Goal: Transaction & Acquisition: Purchase product/service

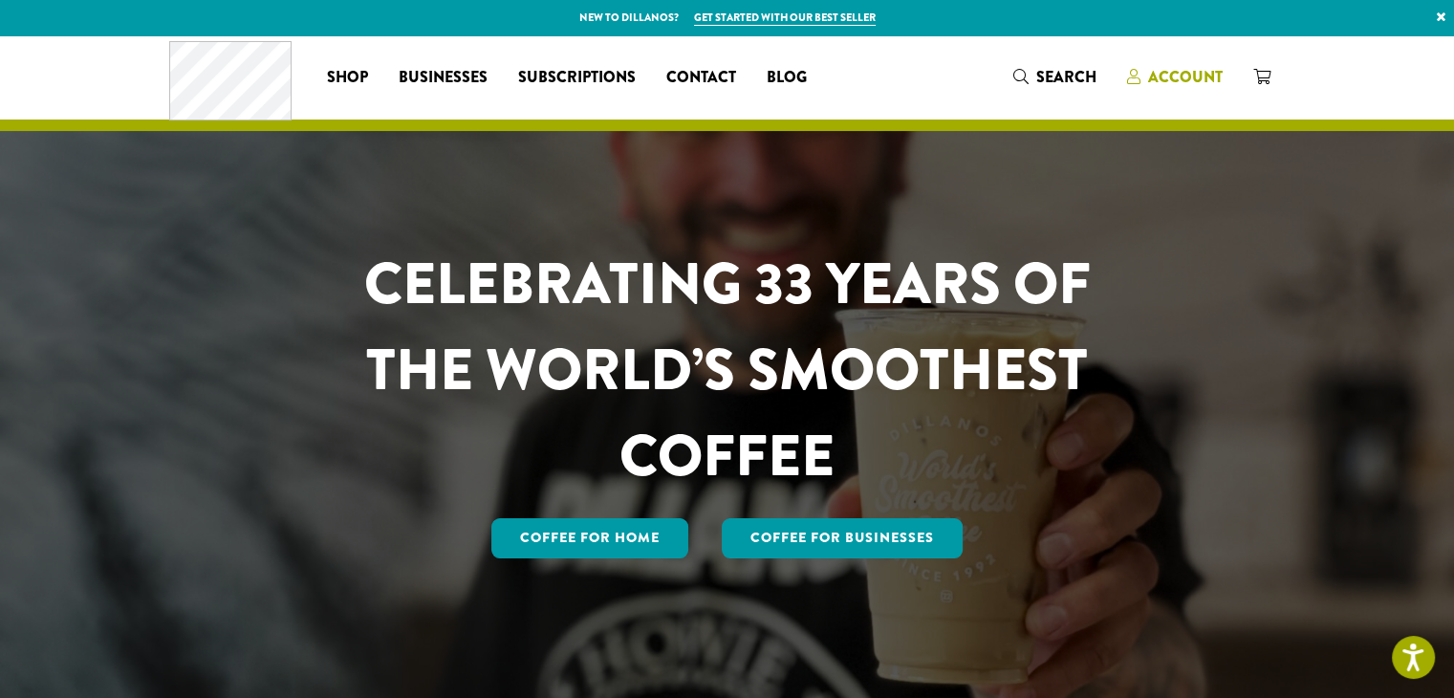
click at [1156, 69] on span "Account" at bounding box center [1185, 77] width 75 height 22
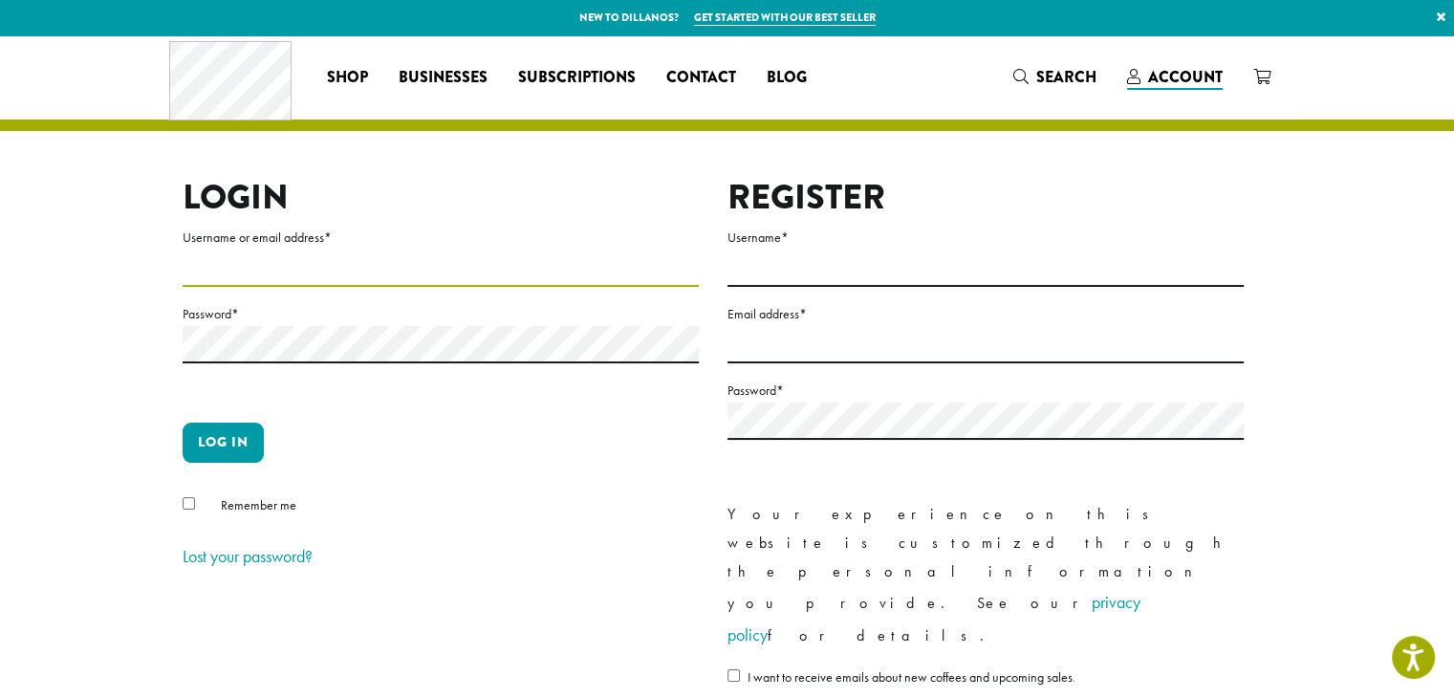
click at [258, 275] on input "Username or email address *" at bounding box center [441, 267] width 516 height 37
type input "**********"
click at [190, 511] on div "Remember me" at bounding box center [441, 509] width 516 height 32
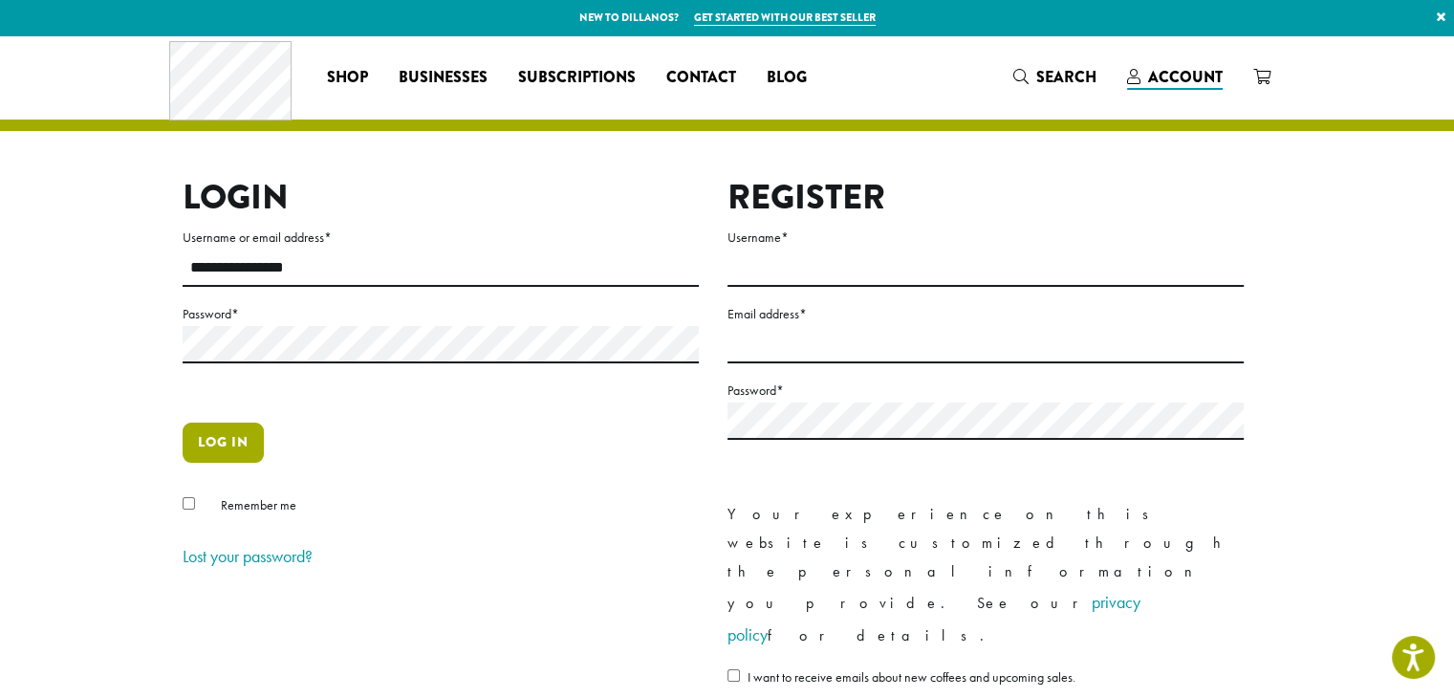
click at [237, 456] on button "Log in" at bounding box center [223, 442] width 81 height 40
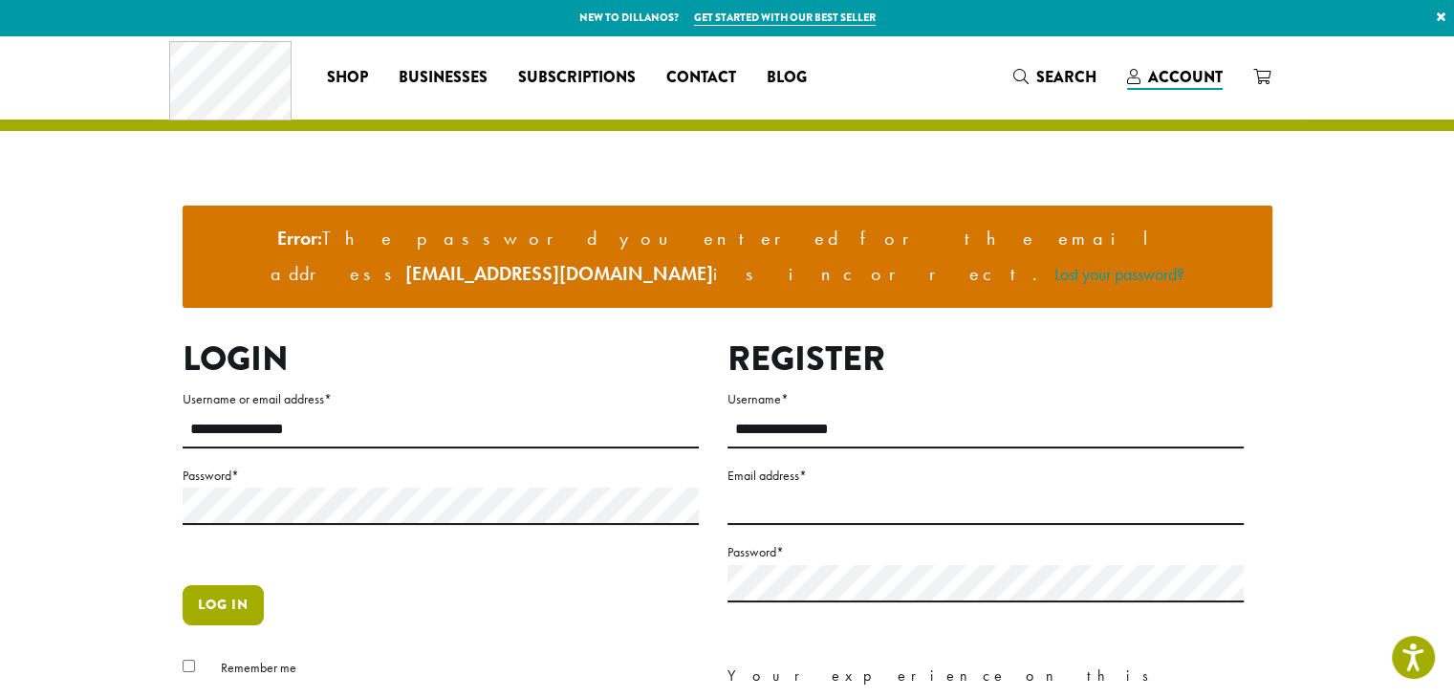
click at [247, 585] on button "Log in" at bounding box center [223, 605] width 81 height 40
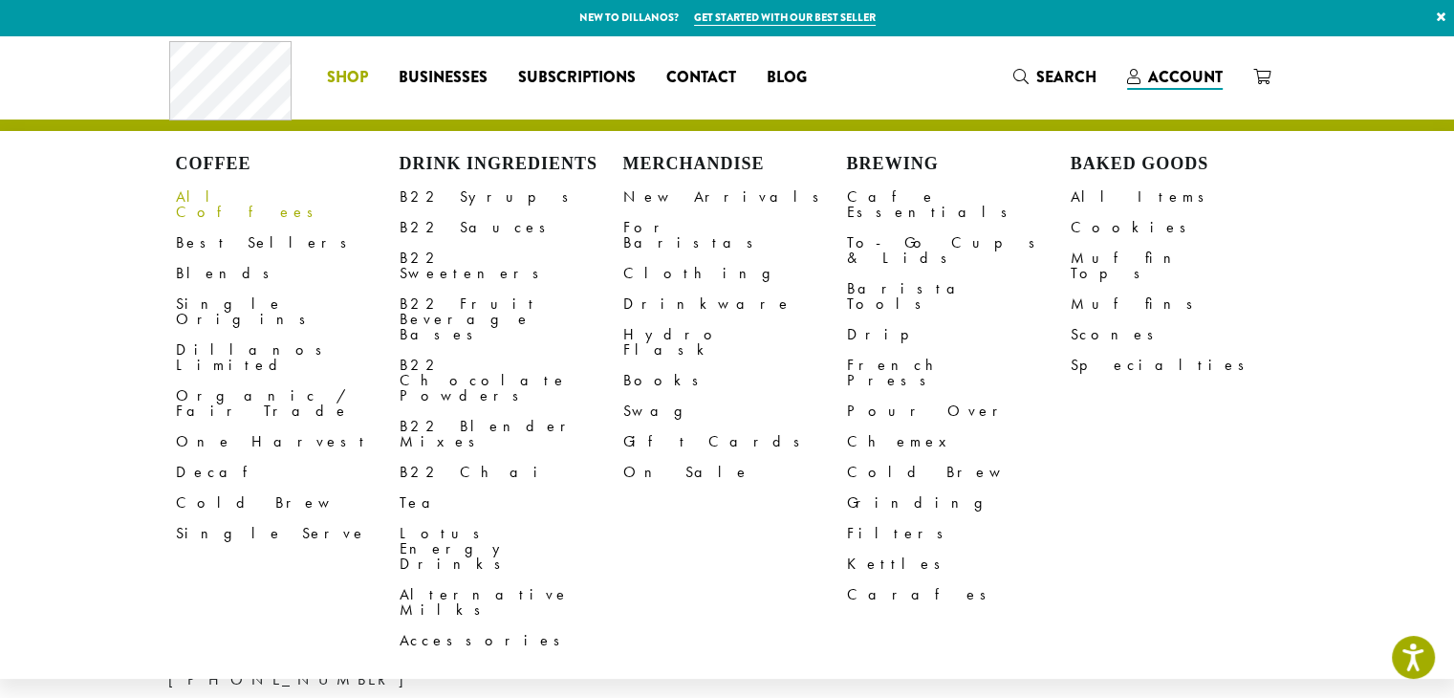
click at [185, 200] on link "All Coffees" at bounding box center [288, 205] width 224 height 46
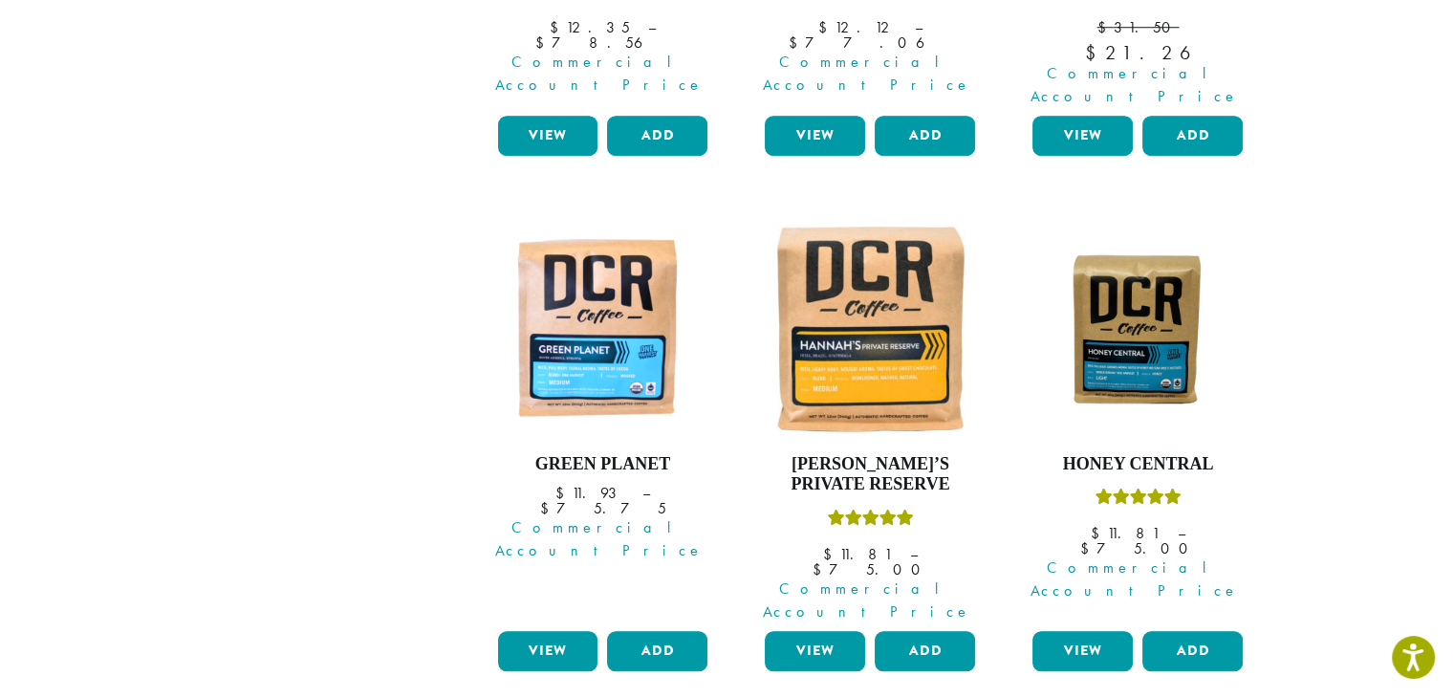
scroll to position [1893, 0]
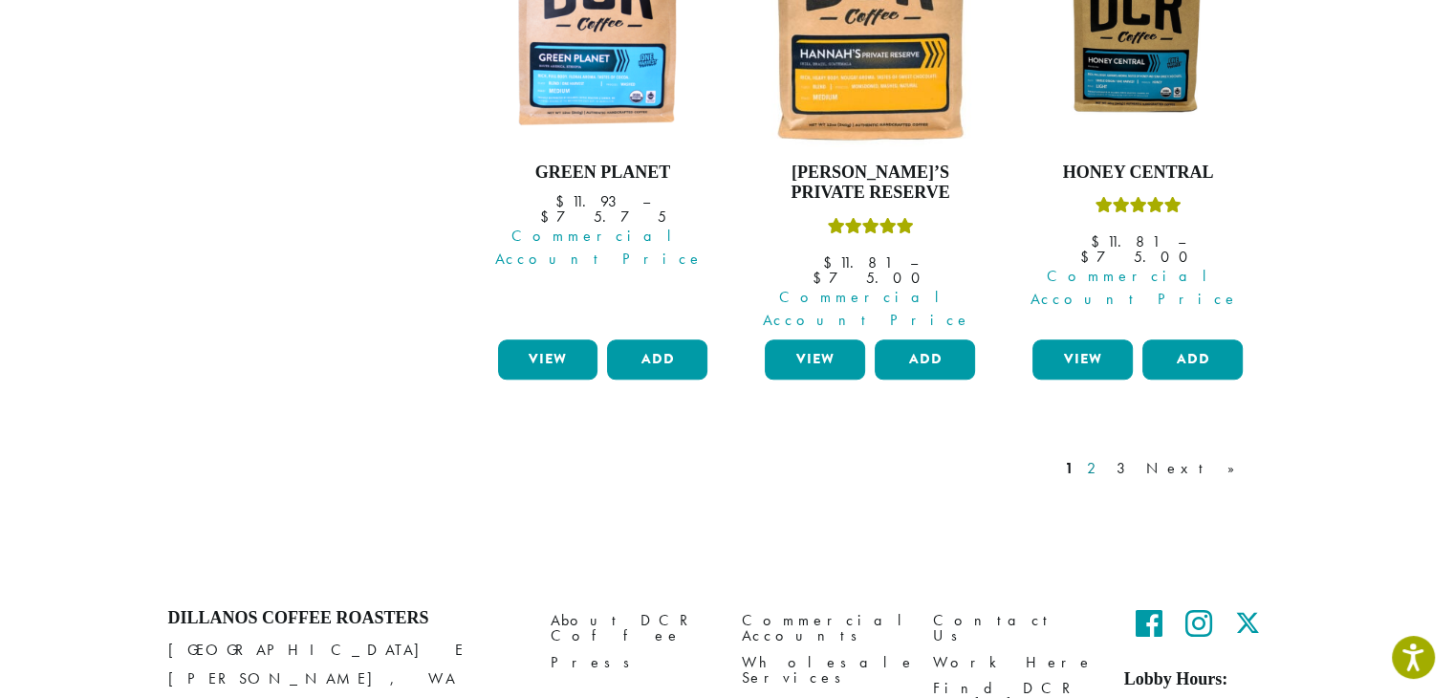
click at [1107, 457] on link "2" at bounding box center [1095, 468] width 24 height 23
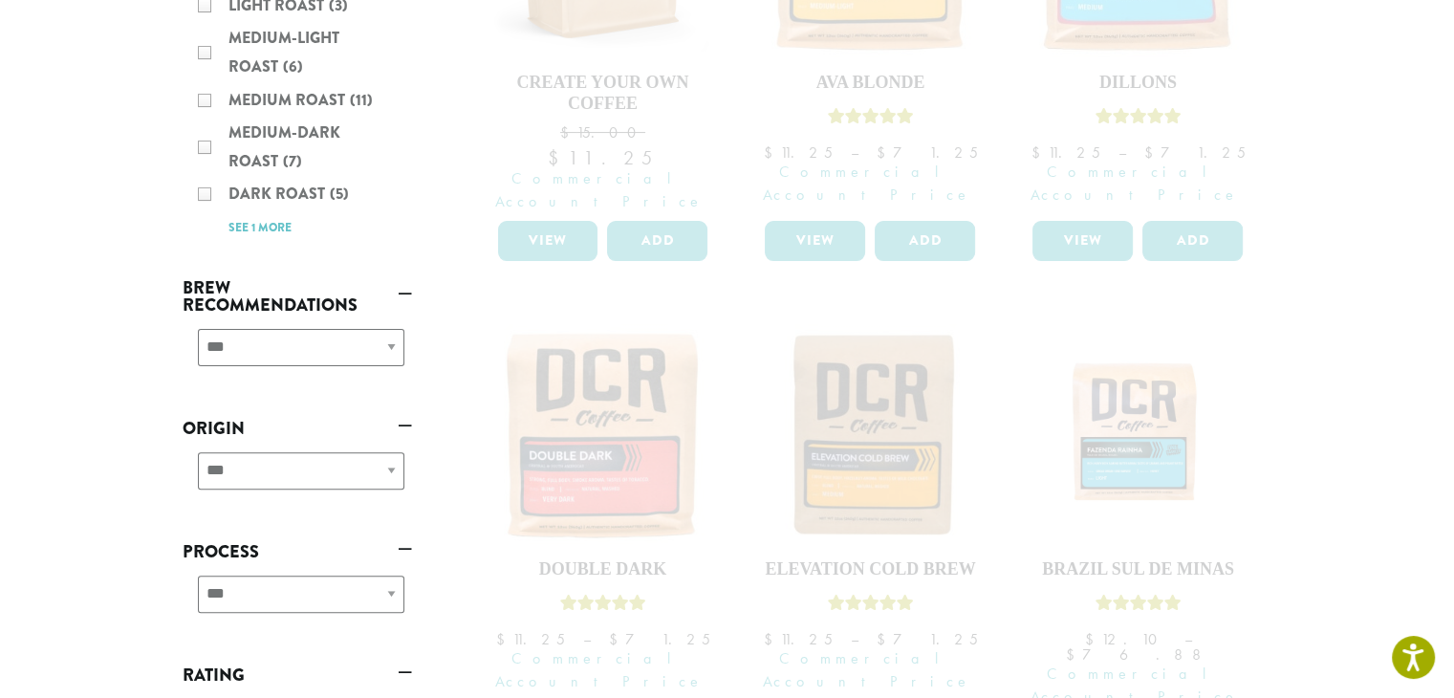
scroll to position [173, 0]
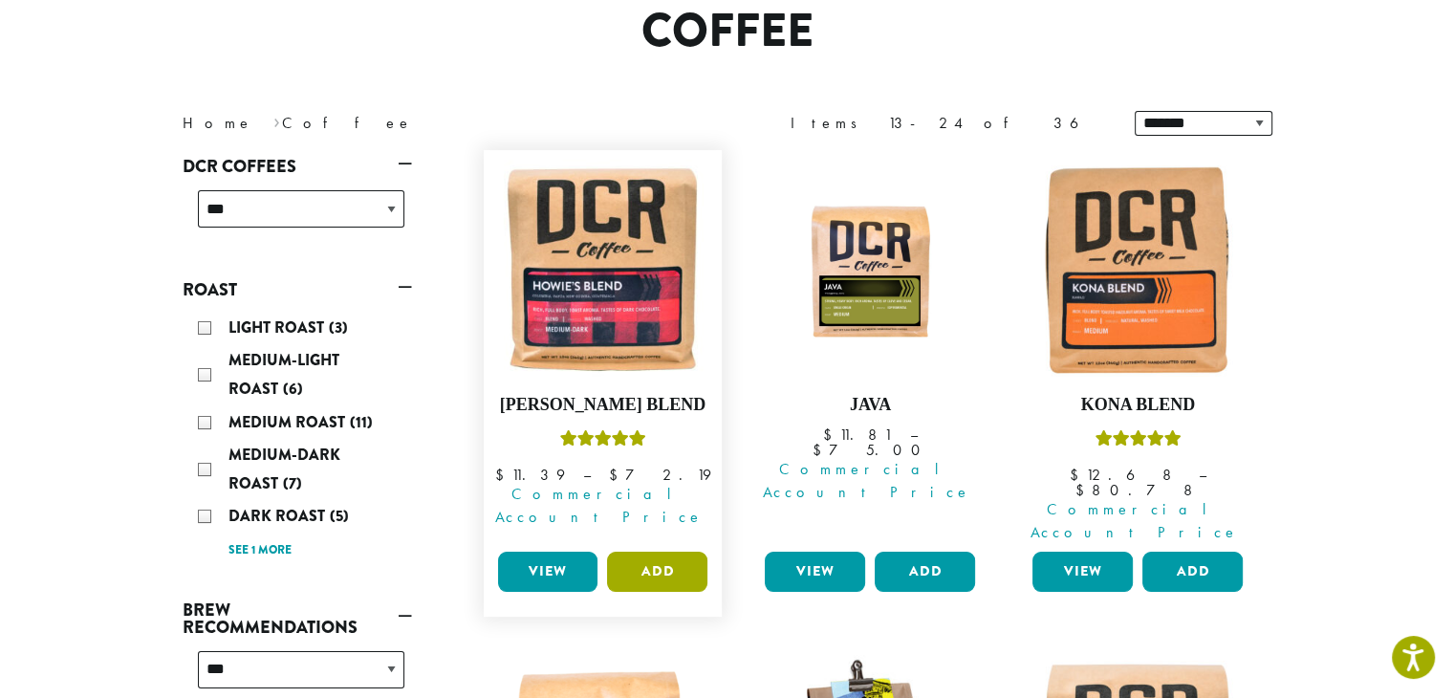
click at [657, 551] on button "Add" at bounding box center [657, 571] width 100 height 40
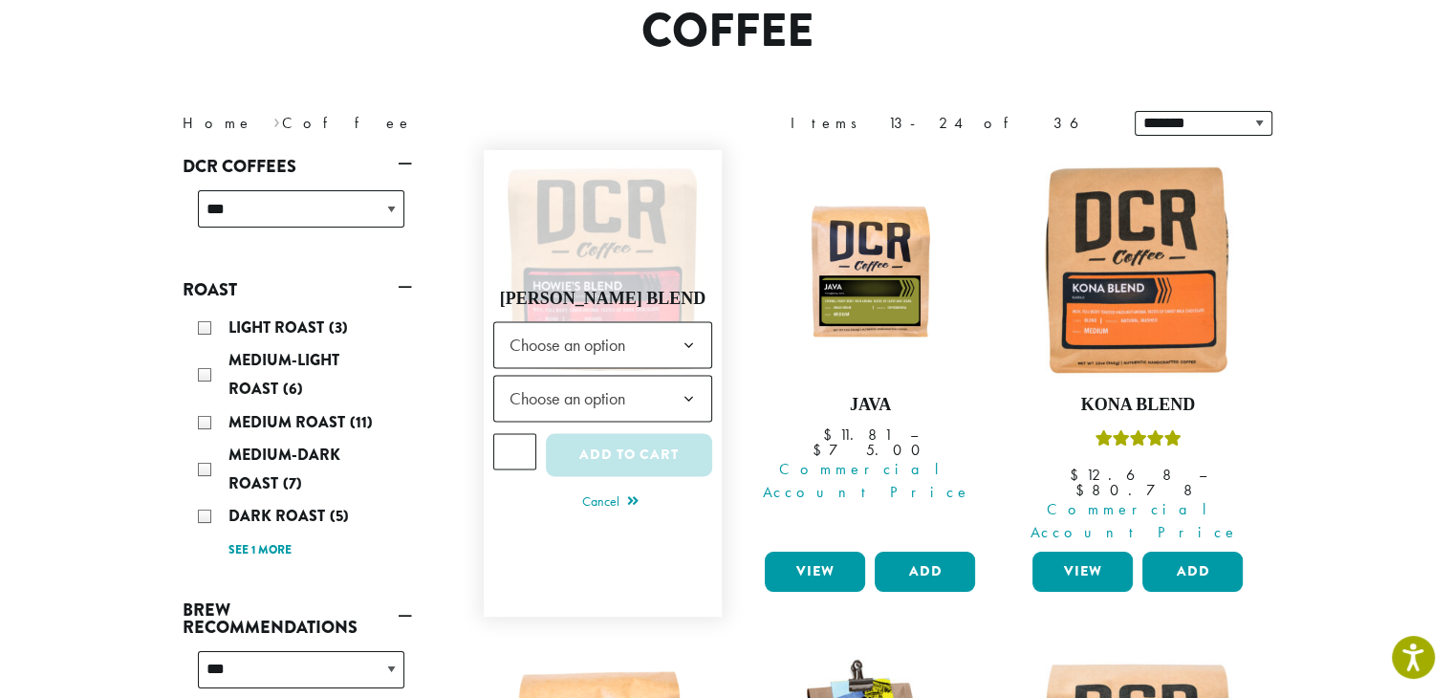
click at [611, 326] on span "Choose an option" at bounding box center [573, 344] width 142 height 37
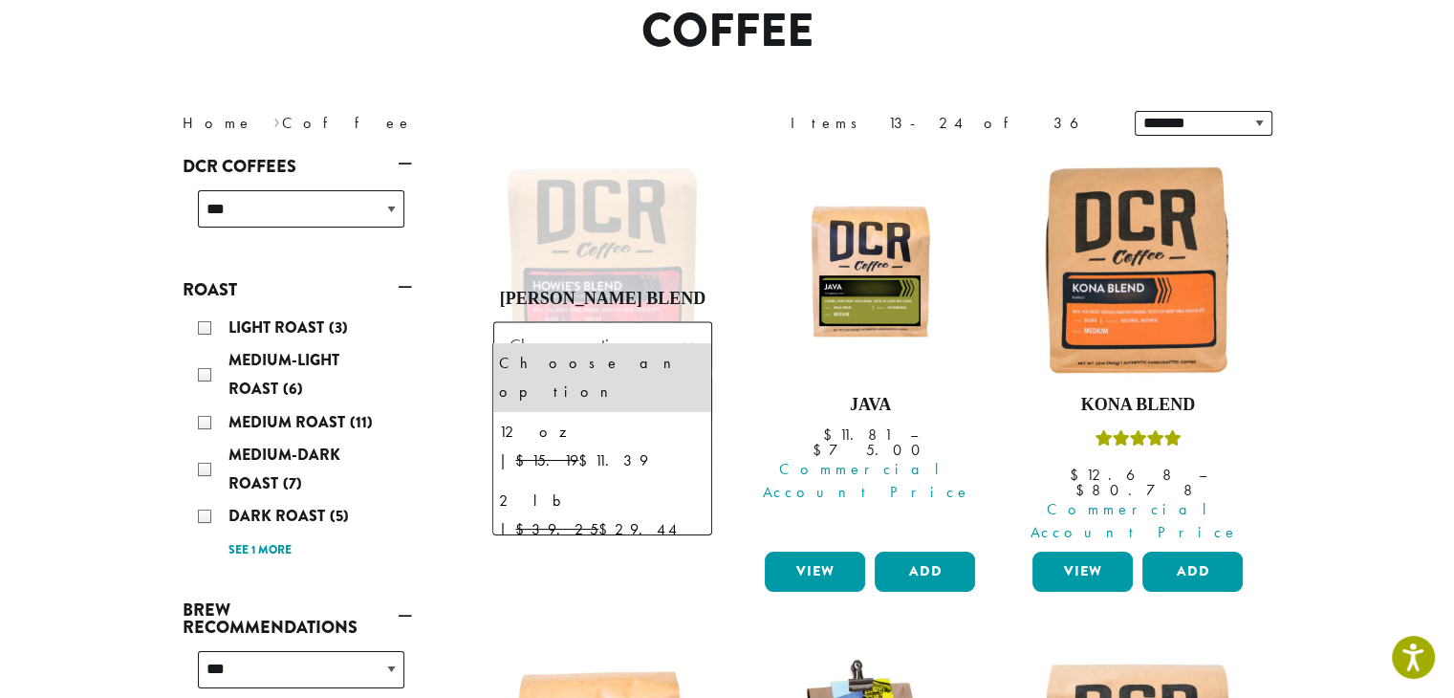
select select "**********"
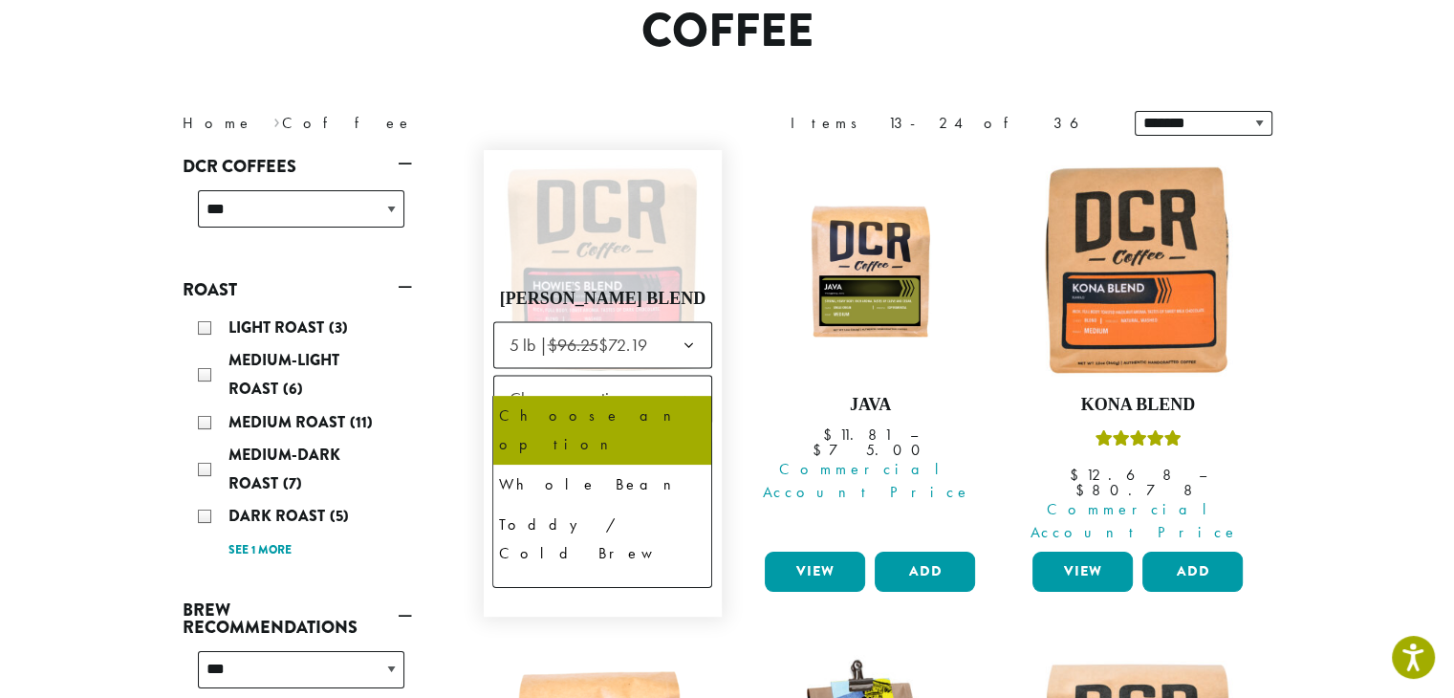
click at [680, 378] on b at bounding box center [687, 399] width 47 height 47
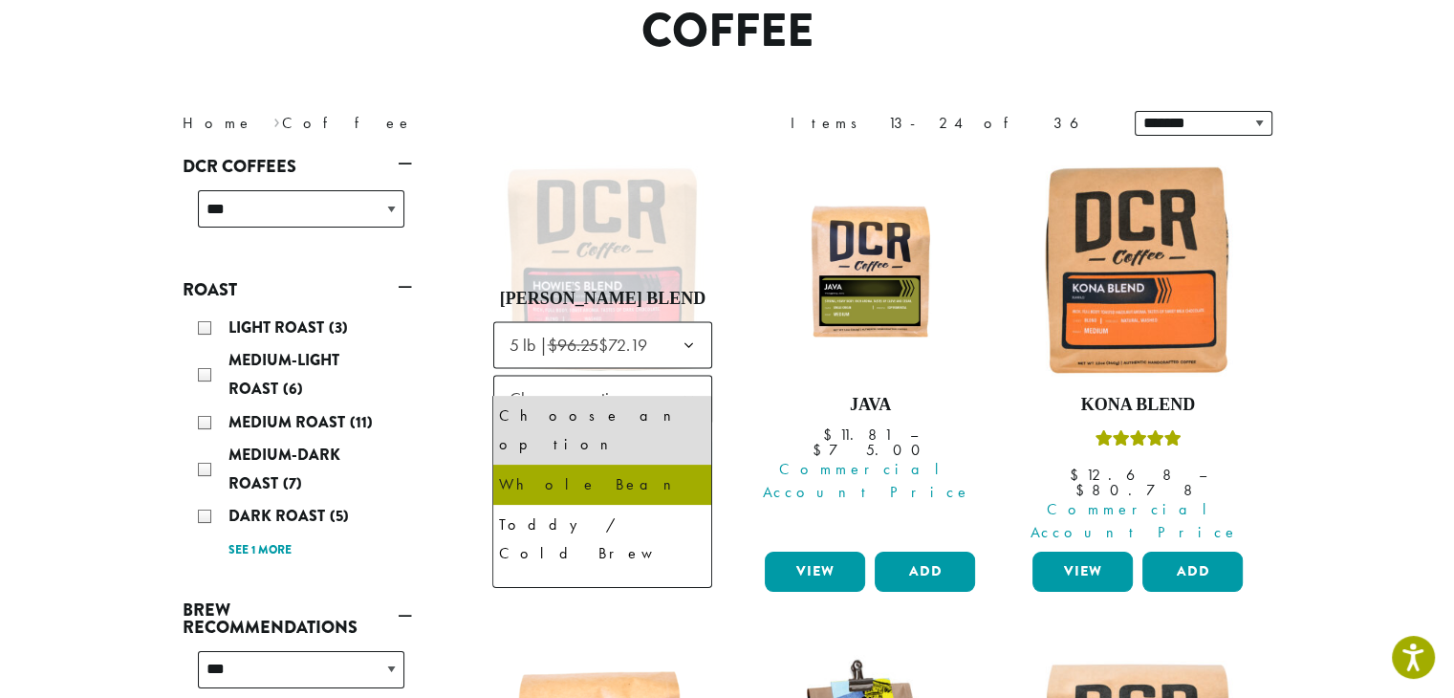
select select "**********"
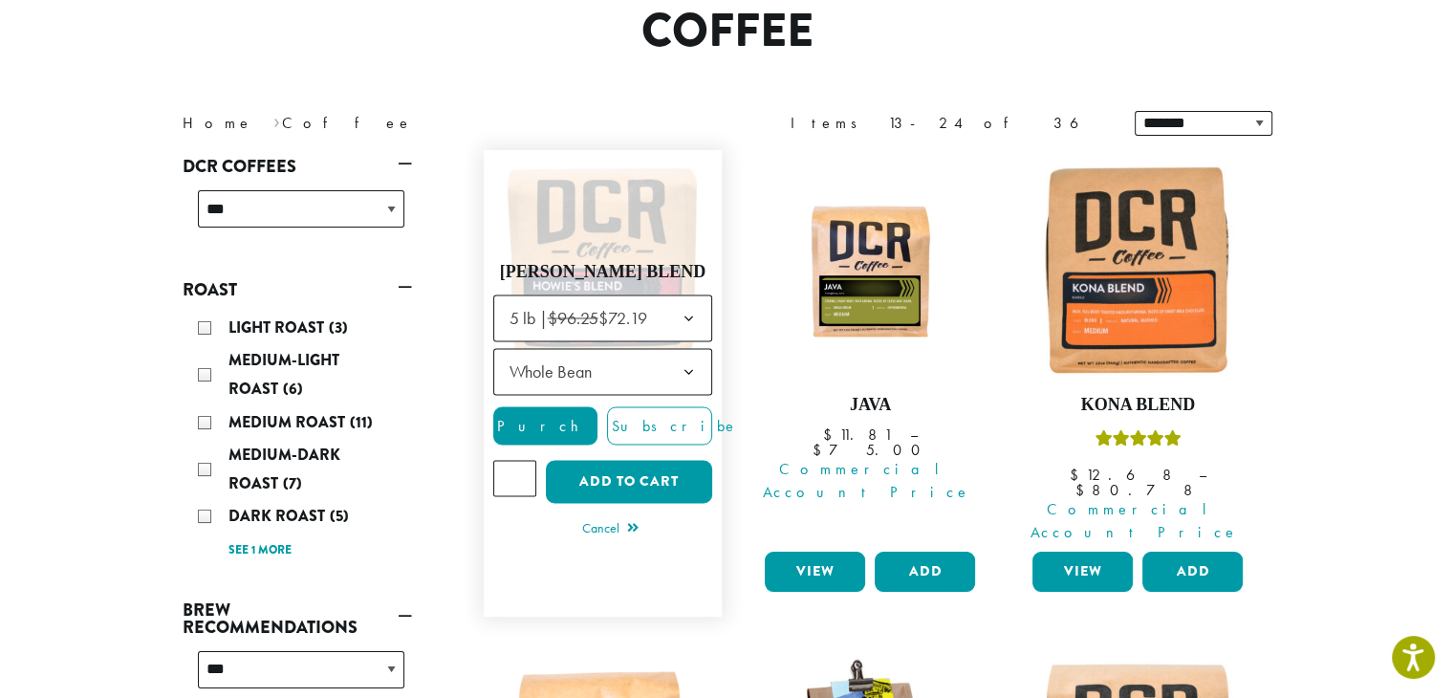
click at [520, 460] on input "*" at bounding box center [515, 478] width 44 height 36
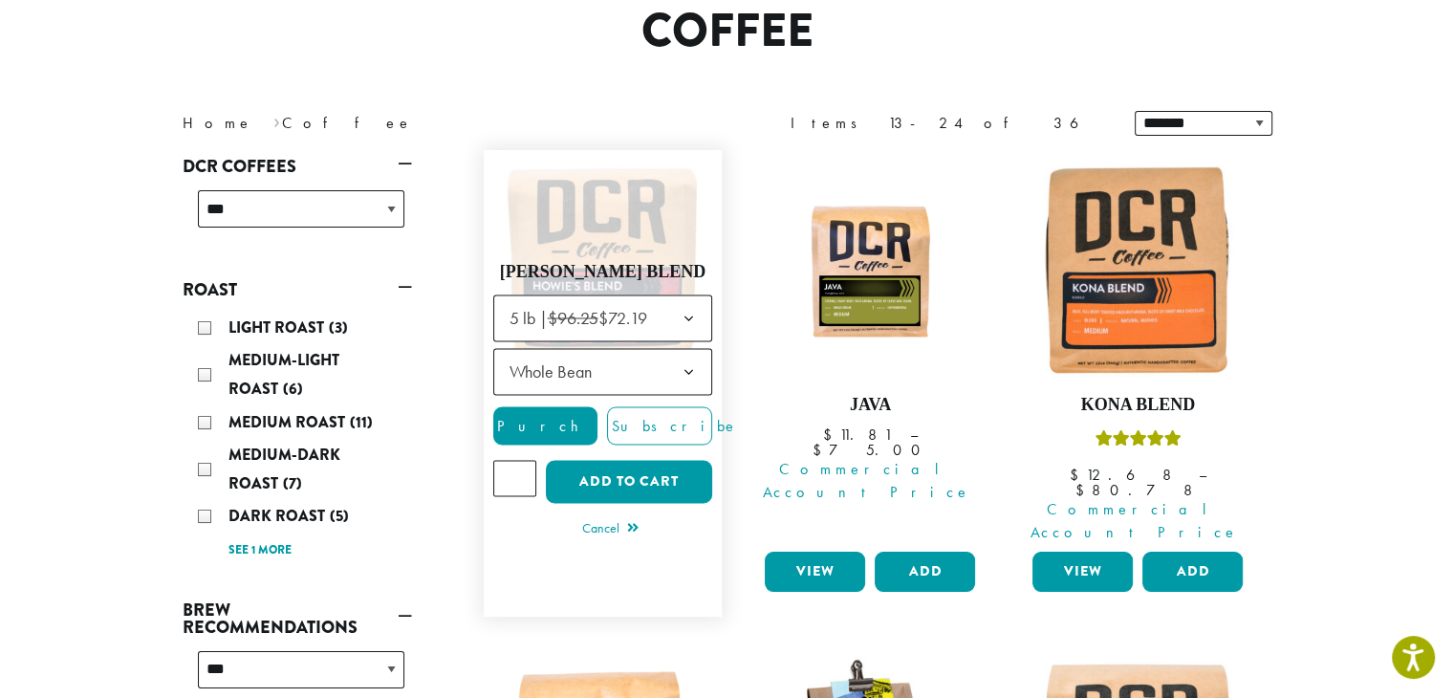
click at [520, 460] on input "*" at bounding box center [515, 478] width 44 height 36
type input "*"
click at [521, 460] on input "*" at bounding box center [515, 478] width 44 height 36
click at [660, 460] on button "Add to cart" at bounding box center [629, 481] width 166 height 43
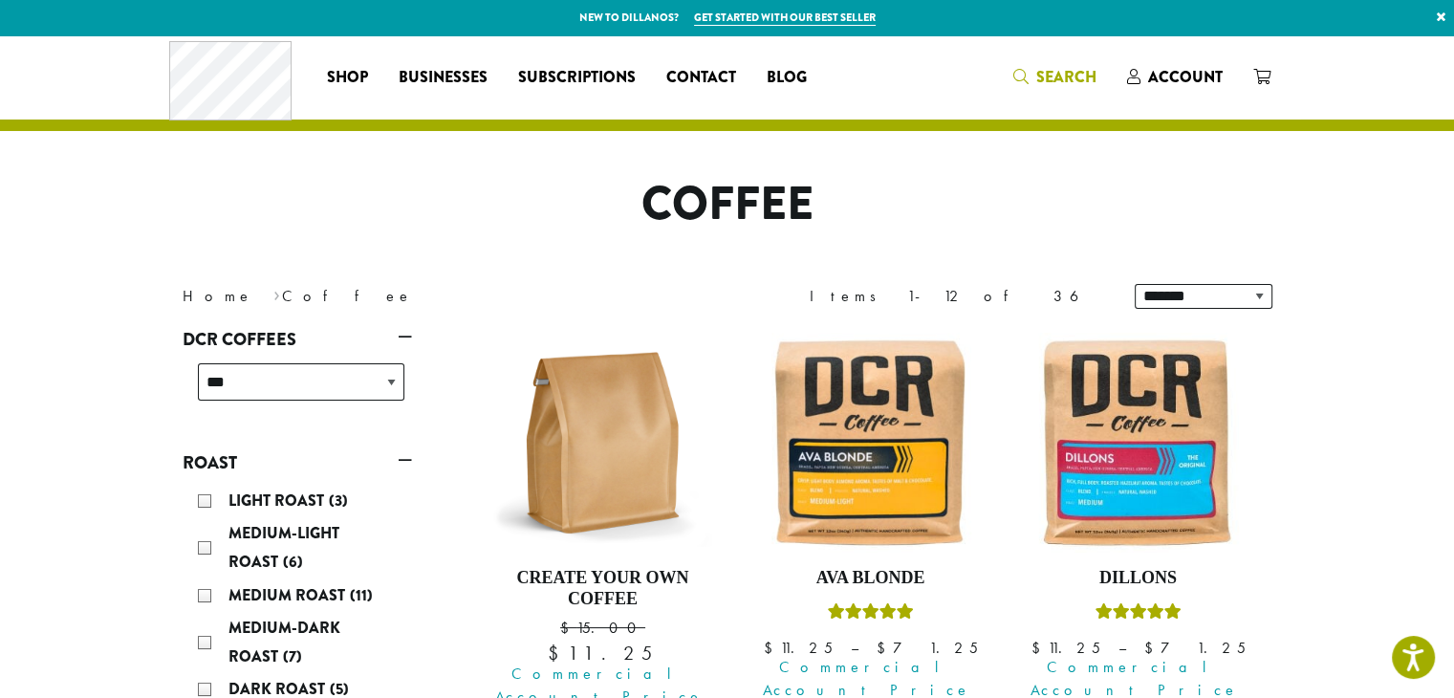
click at [1021, 74] on icon "Search" at bounding box center [1020, 76] width 15 height 15
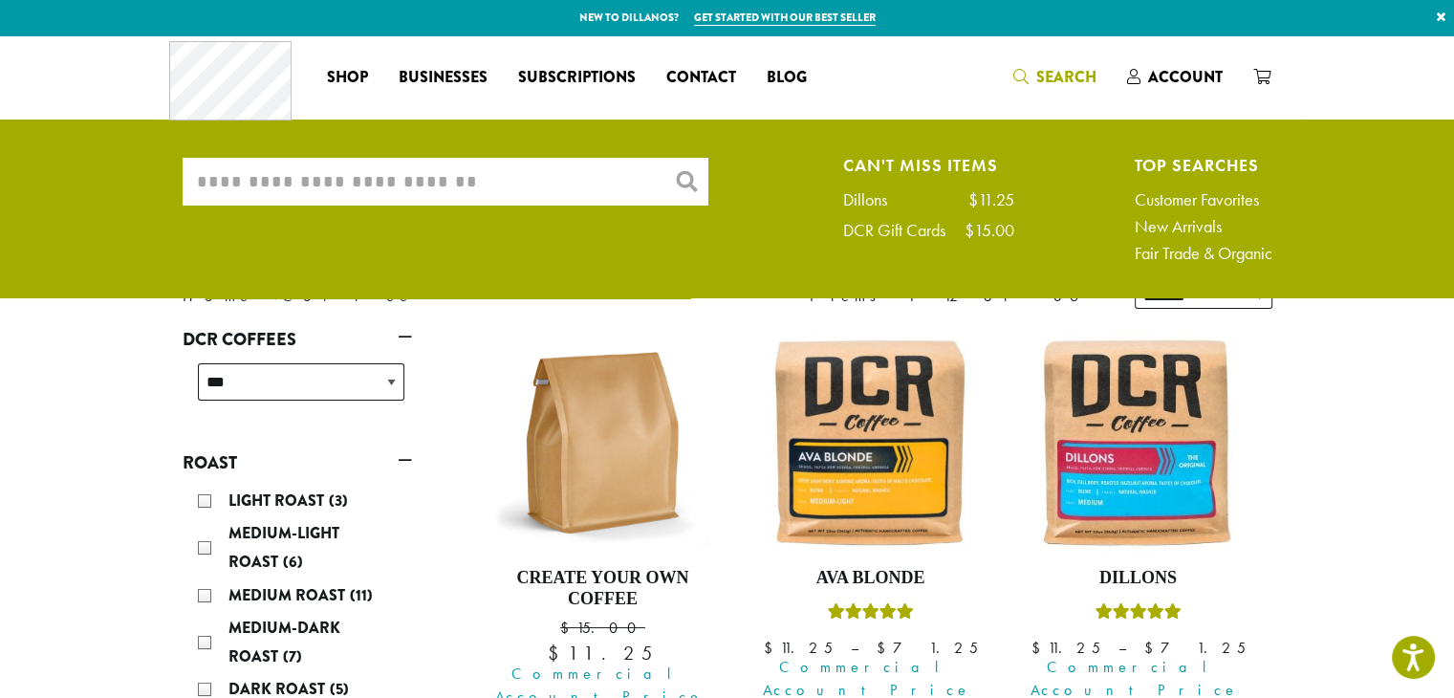
click at [438, 196] on input "What are you searching for?" at bounding box center [446, 182] width 526 height 48
type input "*"
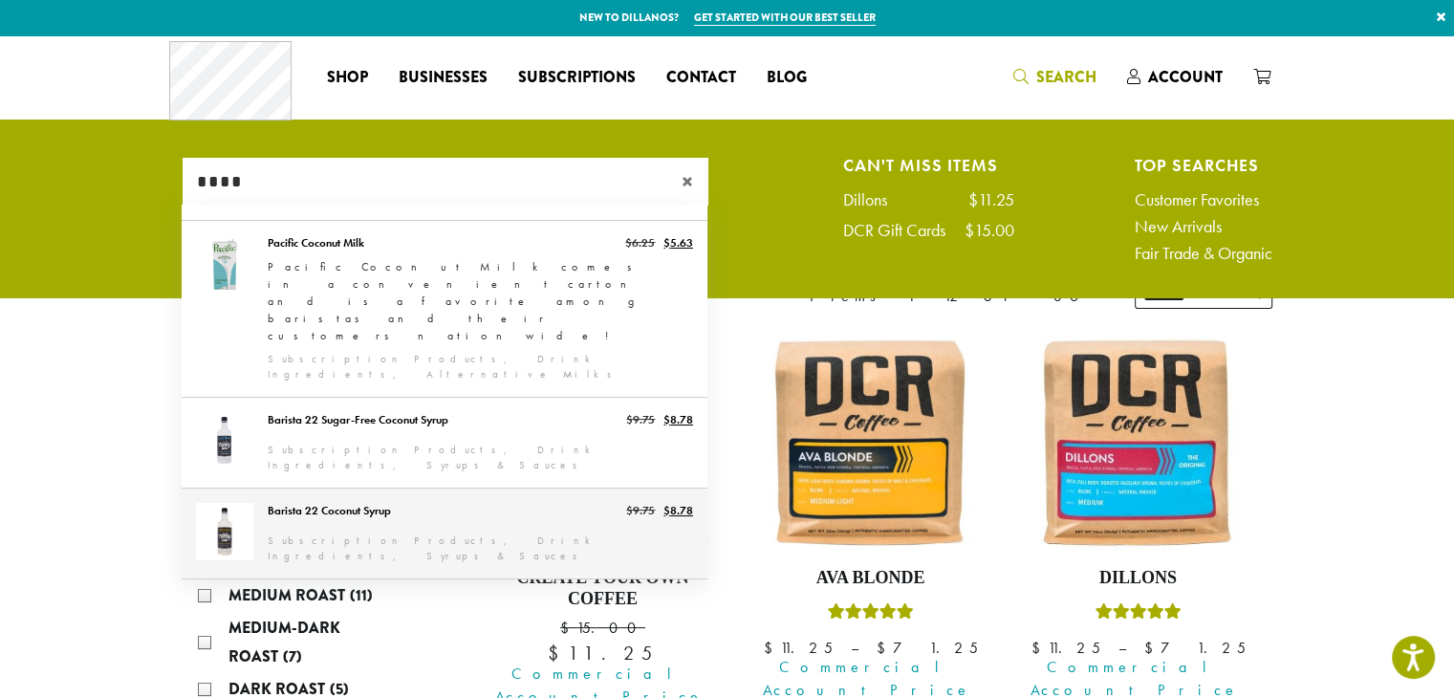
type input "****"
click at [333, 488] on link "Barista 22 Coconut Syrup" at bounding box center [445, 533] width 526 height 90
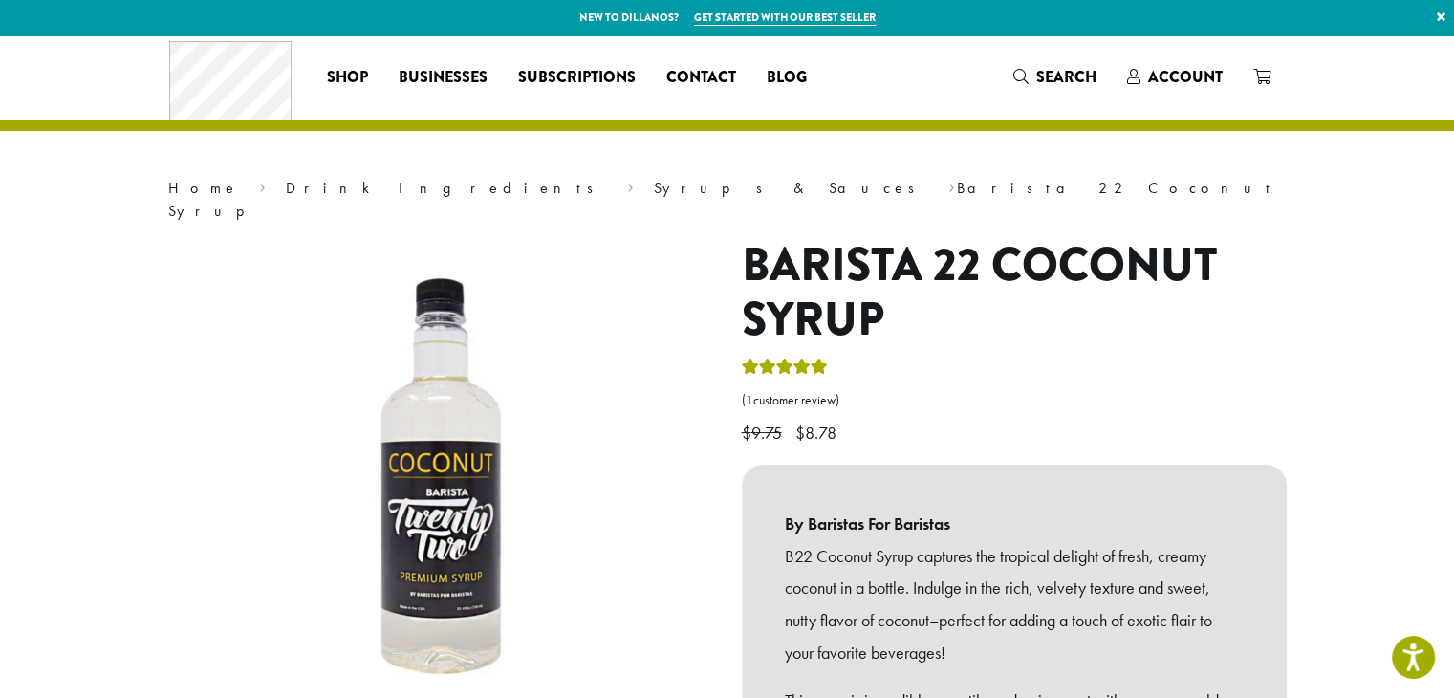
scroll to position [573, 0]
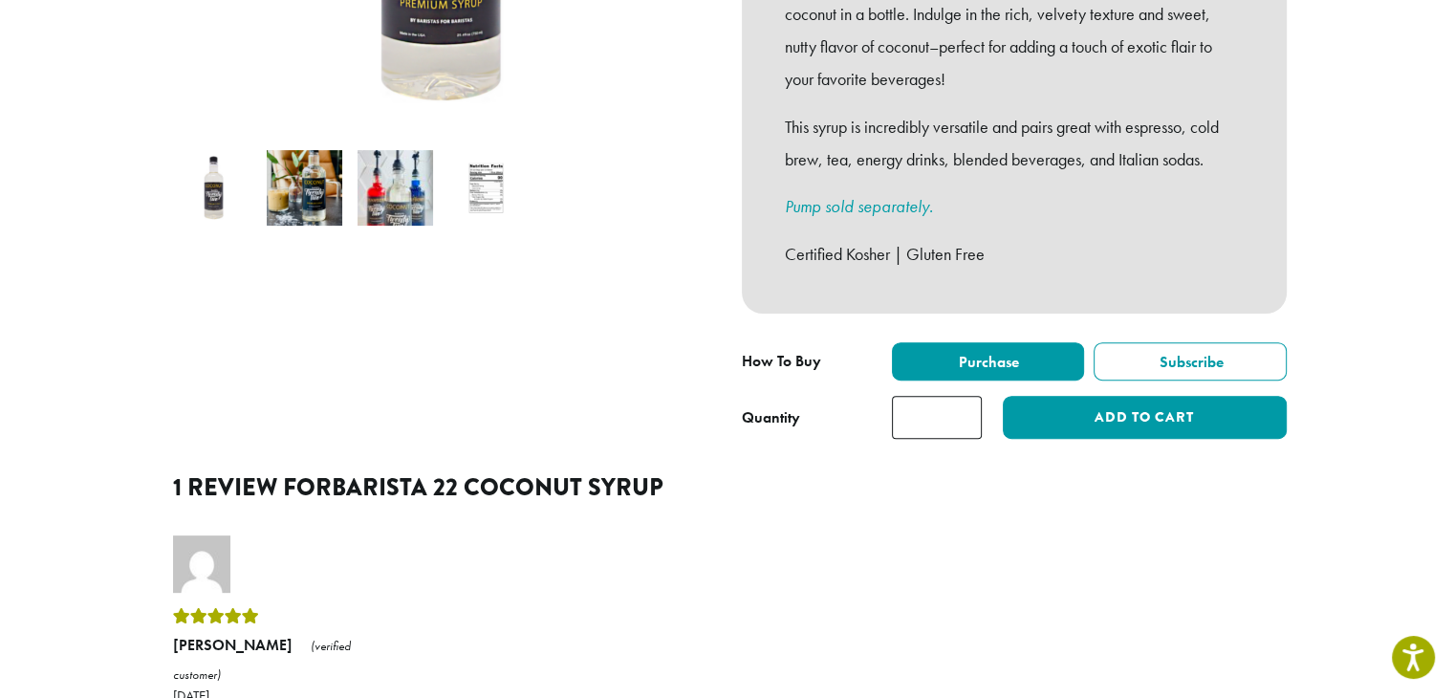
click at [961, 396] on input "*" at bounding box center [937, 417] width 90 height 43
type input "*"
click at [961, 396] on input "*" at bounding box center [937, 417] width 90 height 43
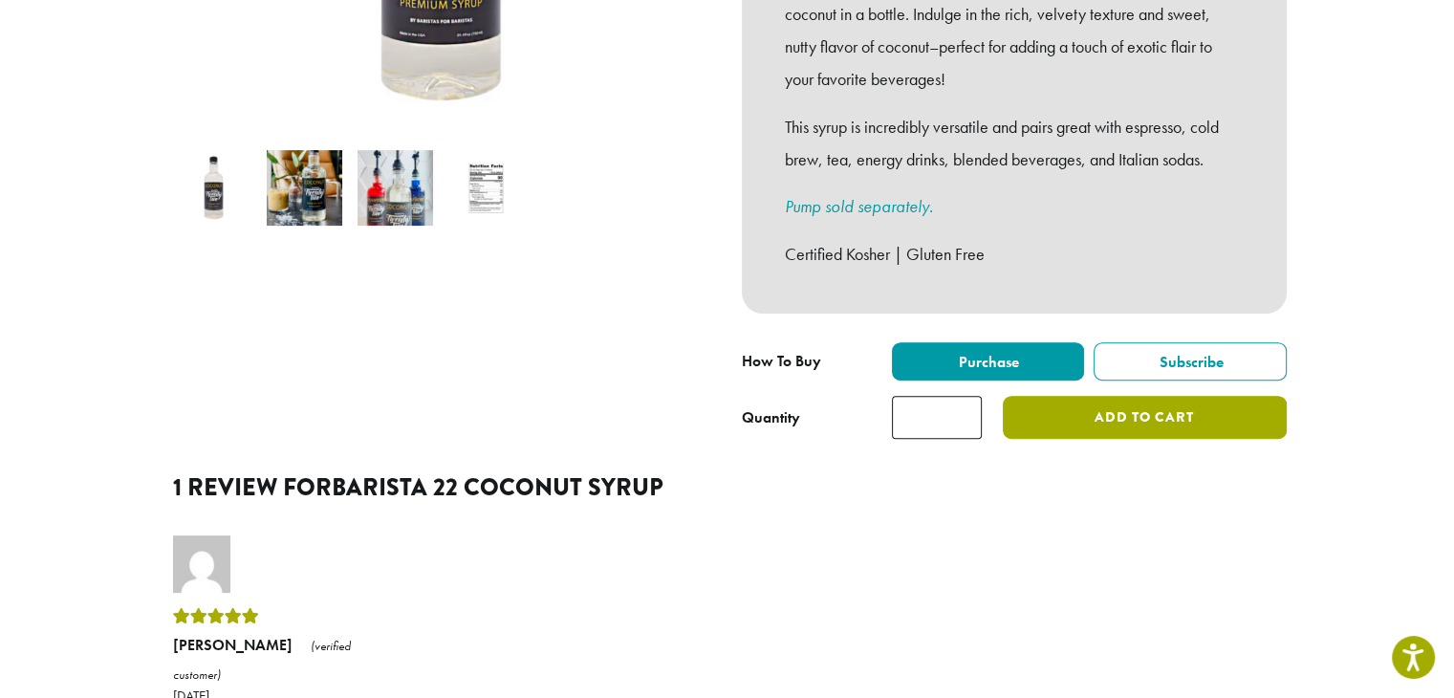
click at [1115, 404] on button "Add to cart" at bounding box center [1144, 417] width 283 height 43
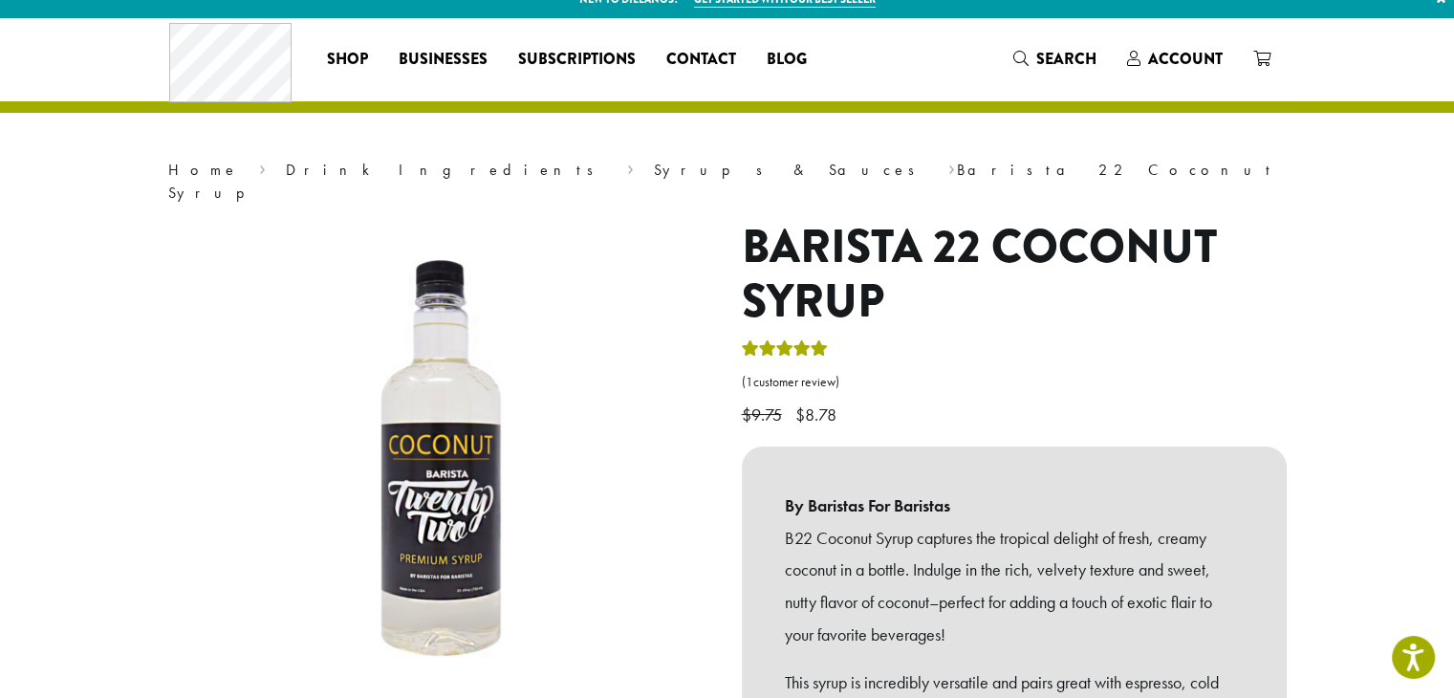
scroll to position [0, 0]
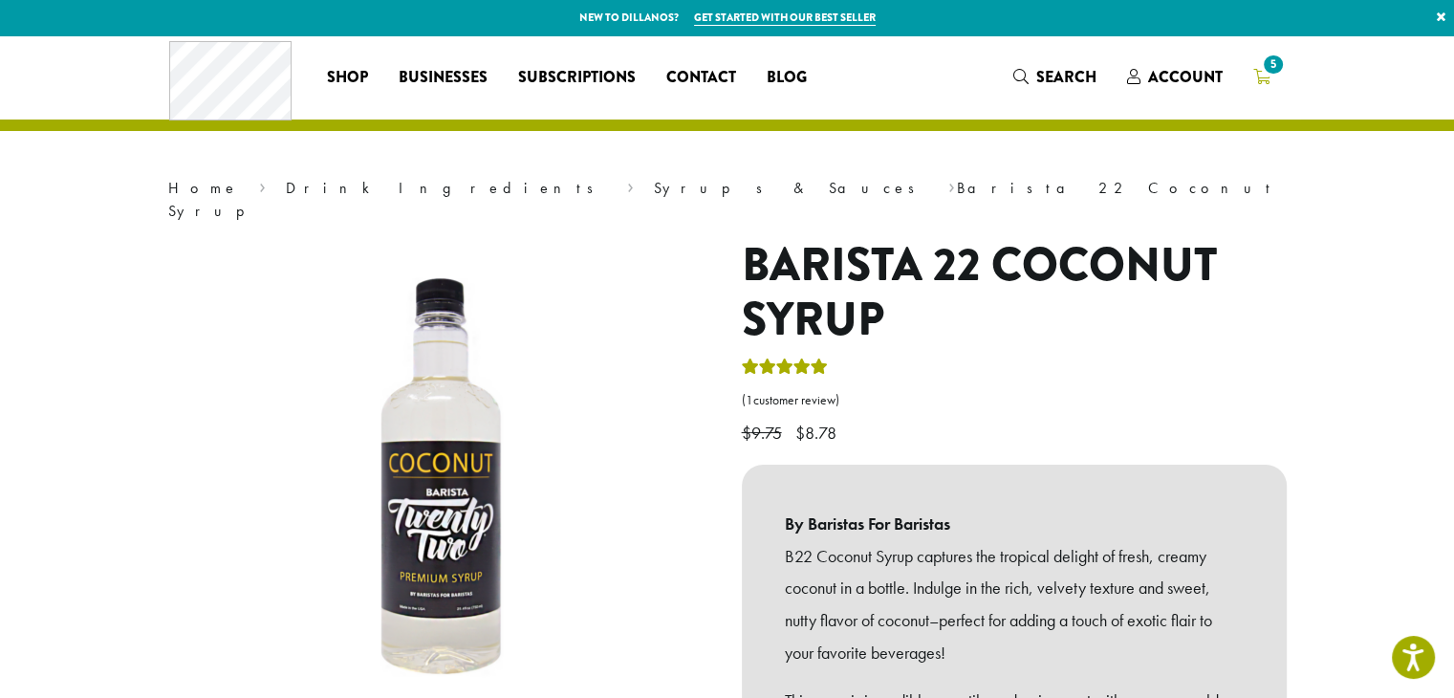
click at [1257, 79] on icon "5" at bounding box center [1261, 76] width 17 height 15
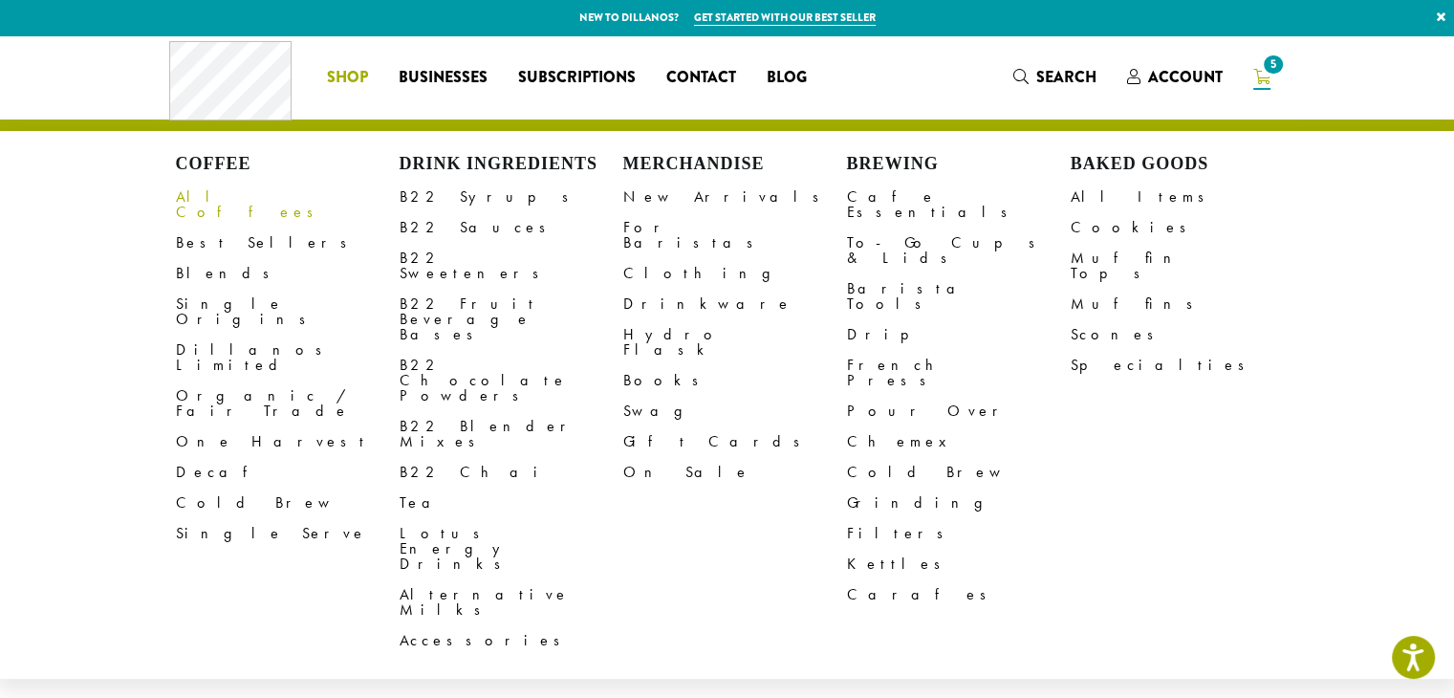
click at [220, 192] on link "All Coffees" at bounding box center [288, 205] width 224 height 46
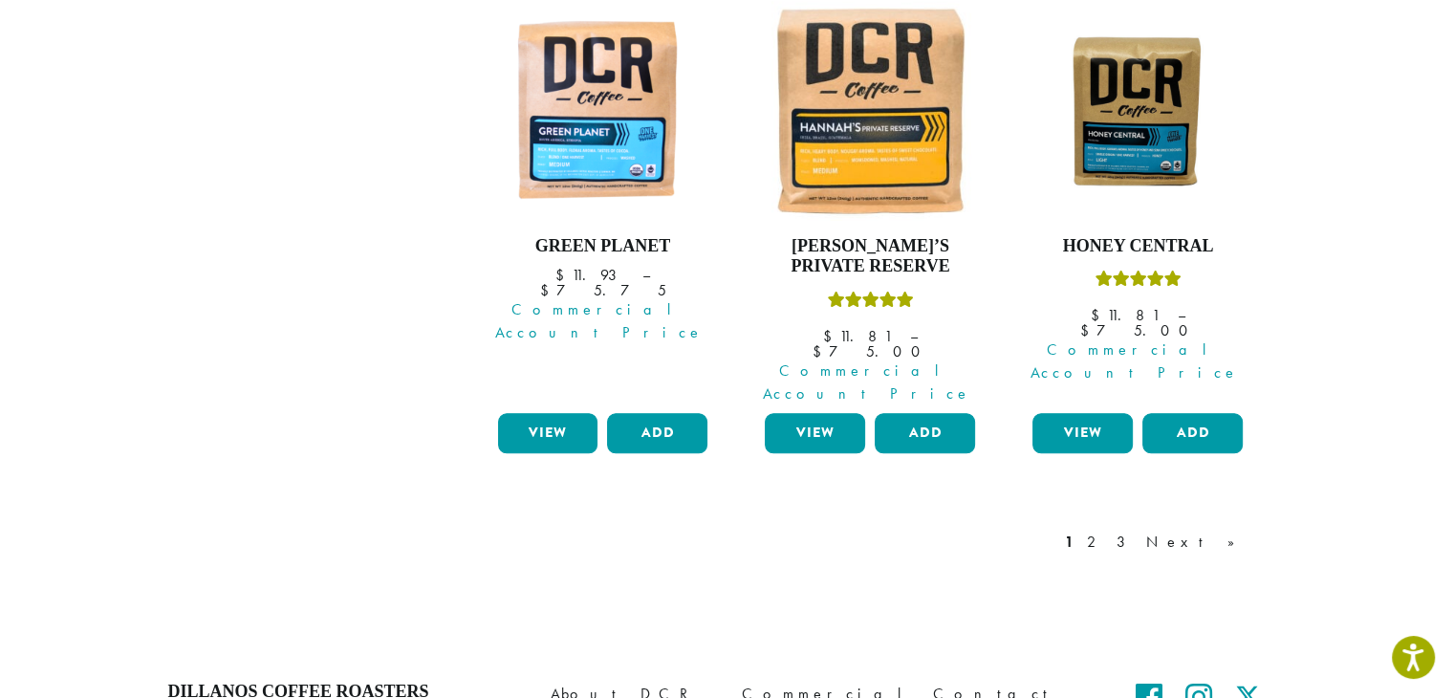
scroll to position [1893, 0]
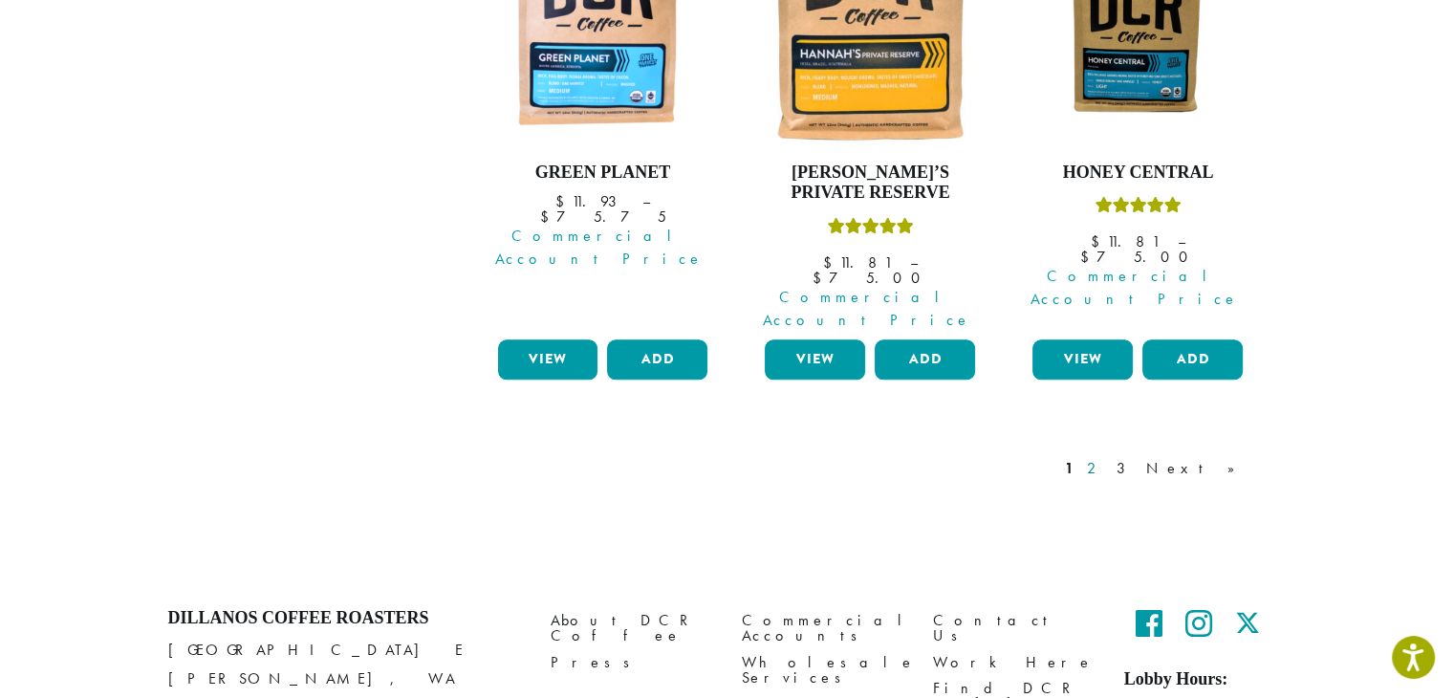
click at [1107, 457] on link "2" at bounding box center [1095, 468] width 24 height 23
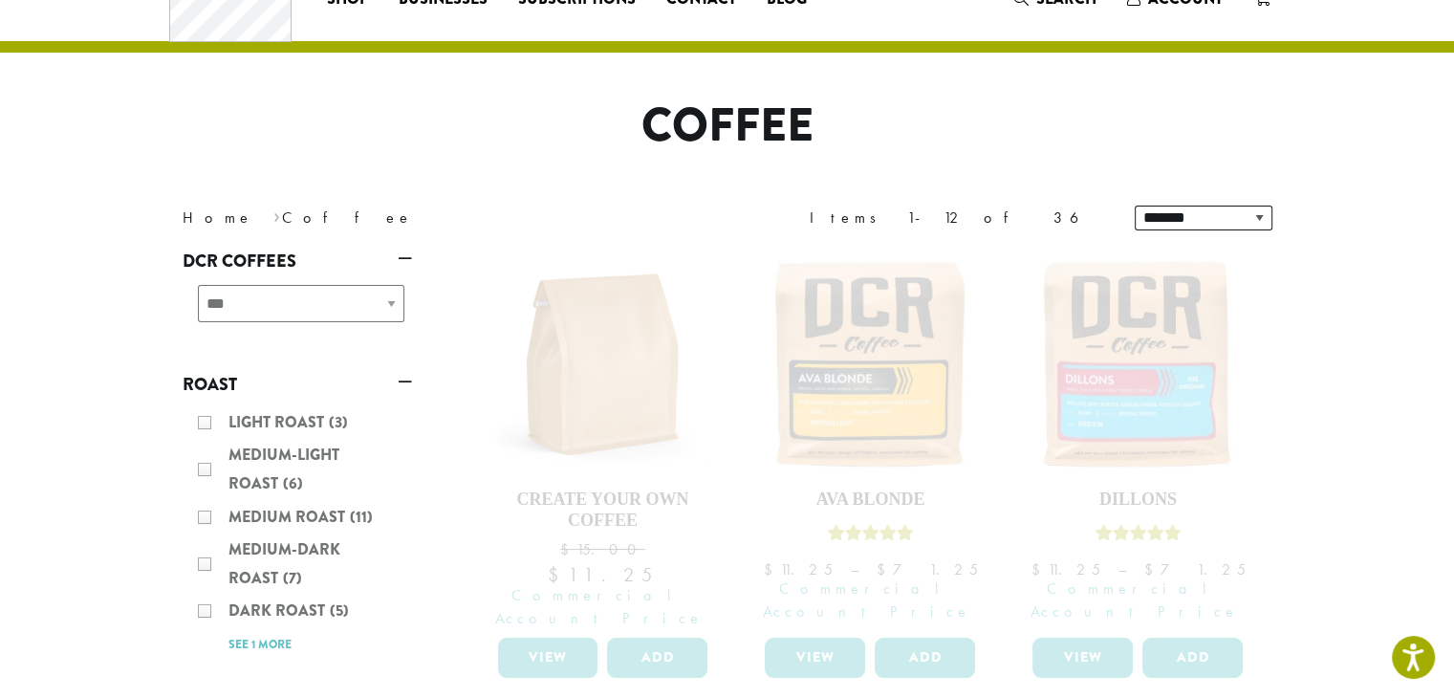
scroll to position [191, 0]
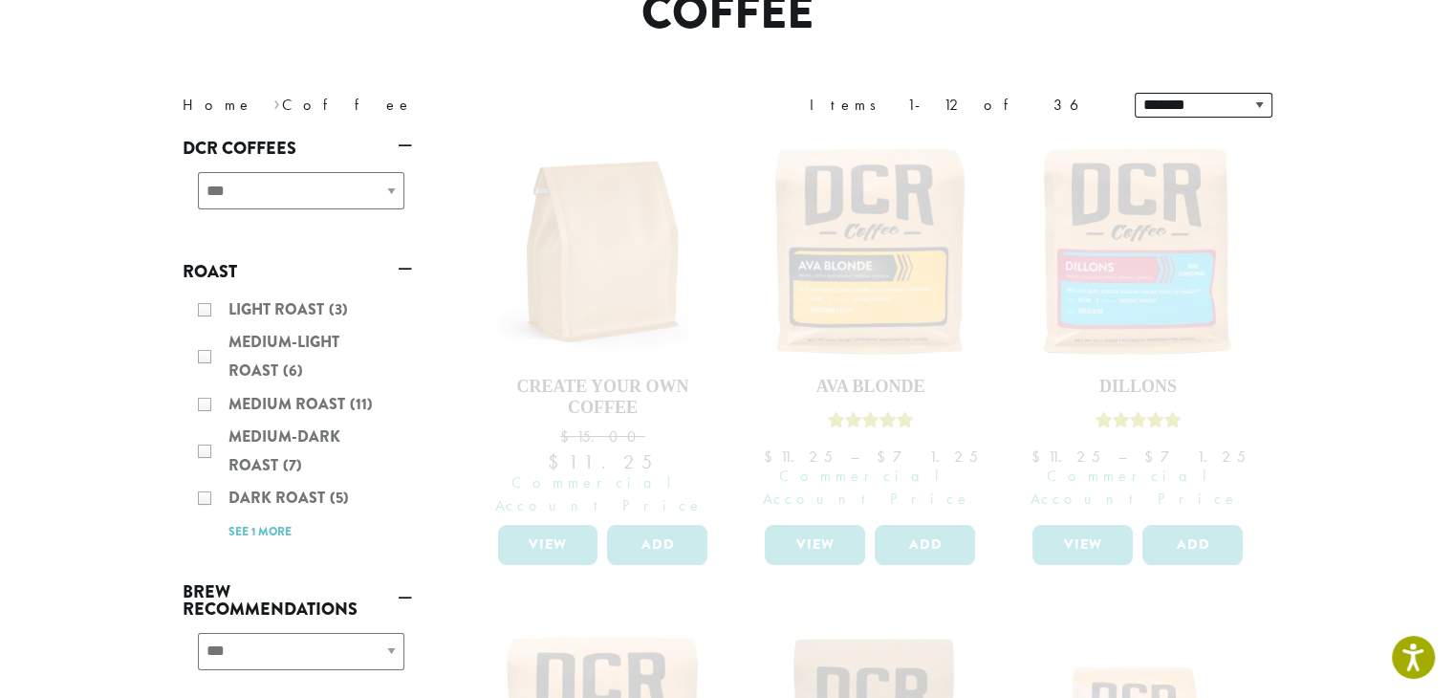
click at [302, 442] on div "Light Roast (3) Medium-Light Roast (6) Medium Roast (11) Medium-Dark Roast (7) …" at bounding box center [297, 420] width 229 height 265
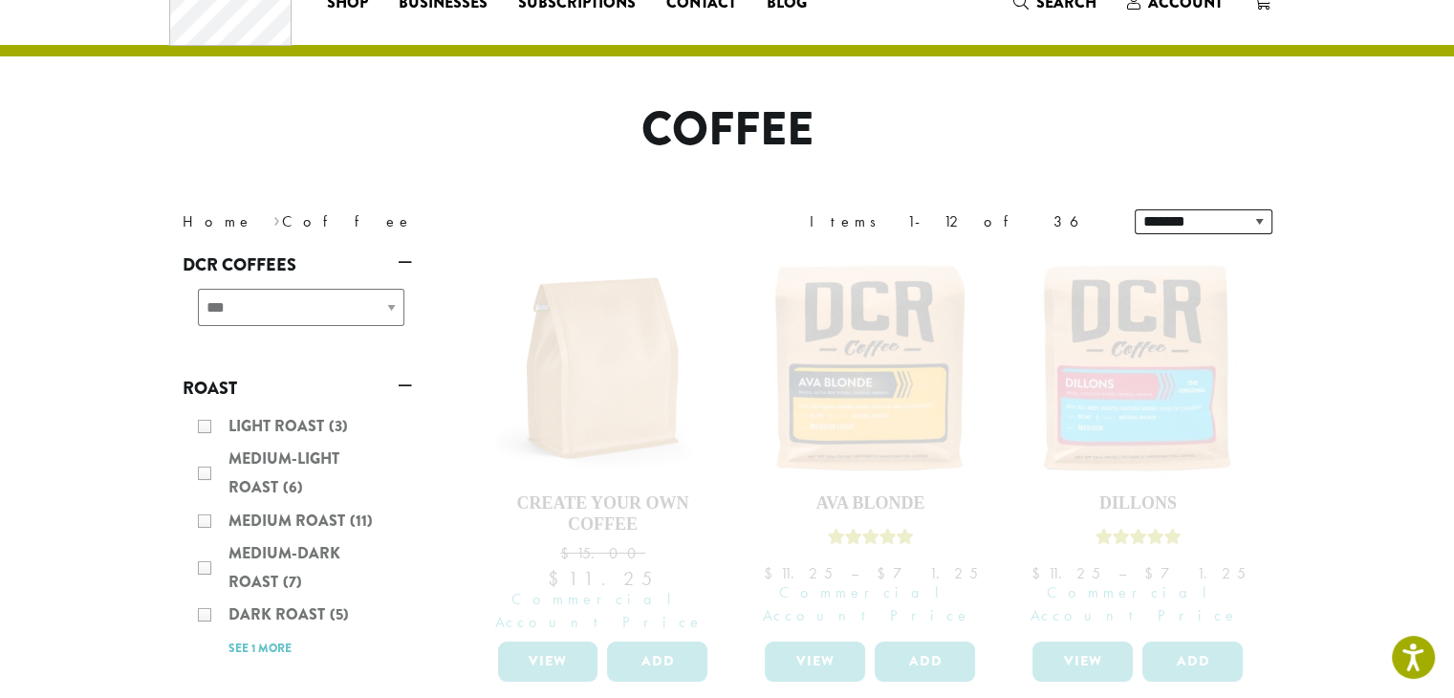
scroll to position [0, 0]
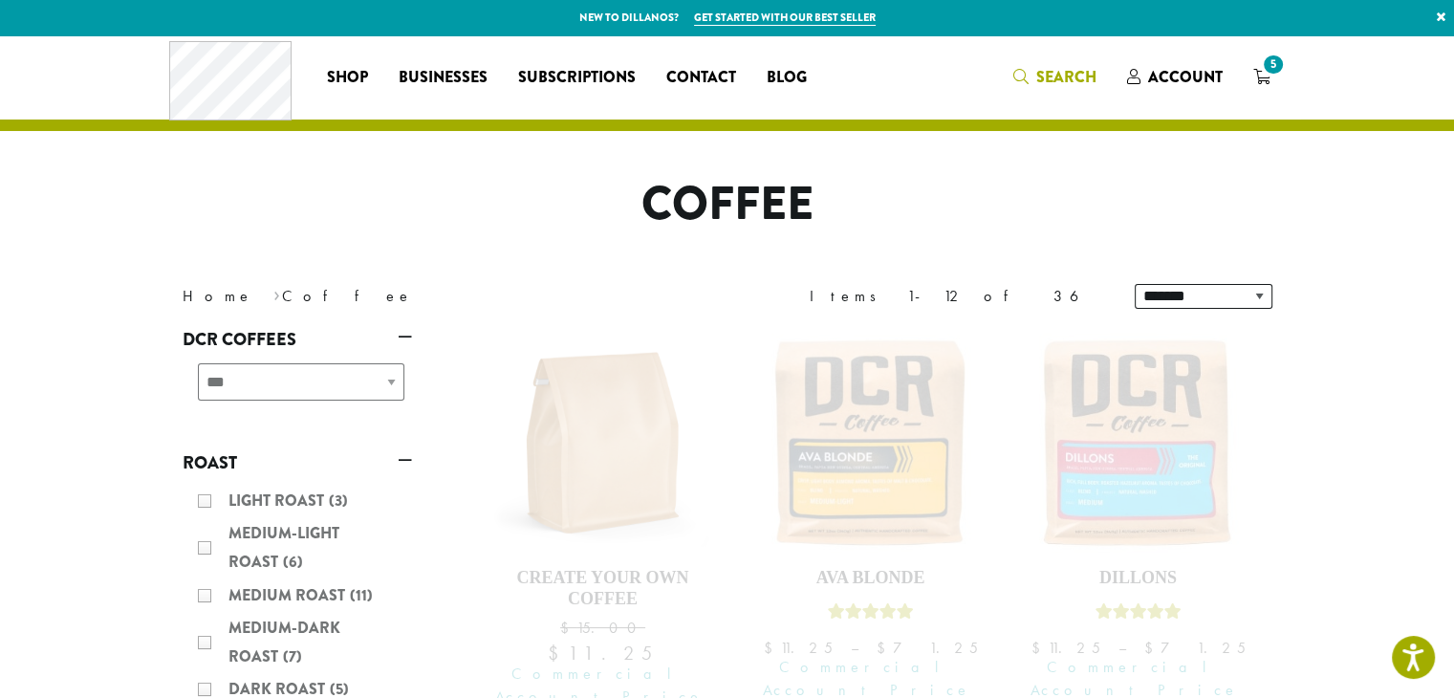
click at [1023, 67] on span "Search" at bounding box center [1054, 78] width 83 height 24
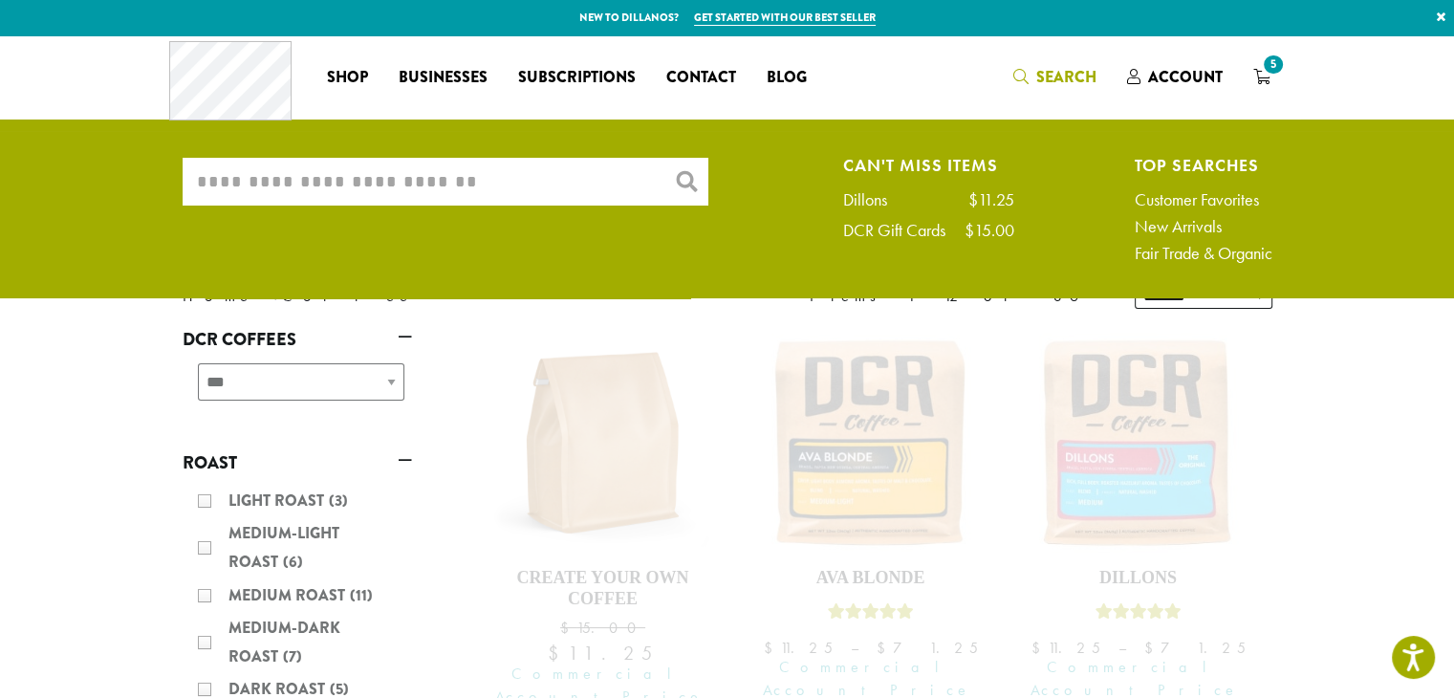
click at [509, 185] on input "What are you searching for?" at bounding box center [446, 182] width 526 height 48
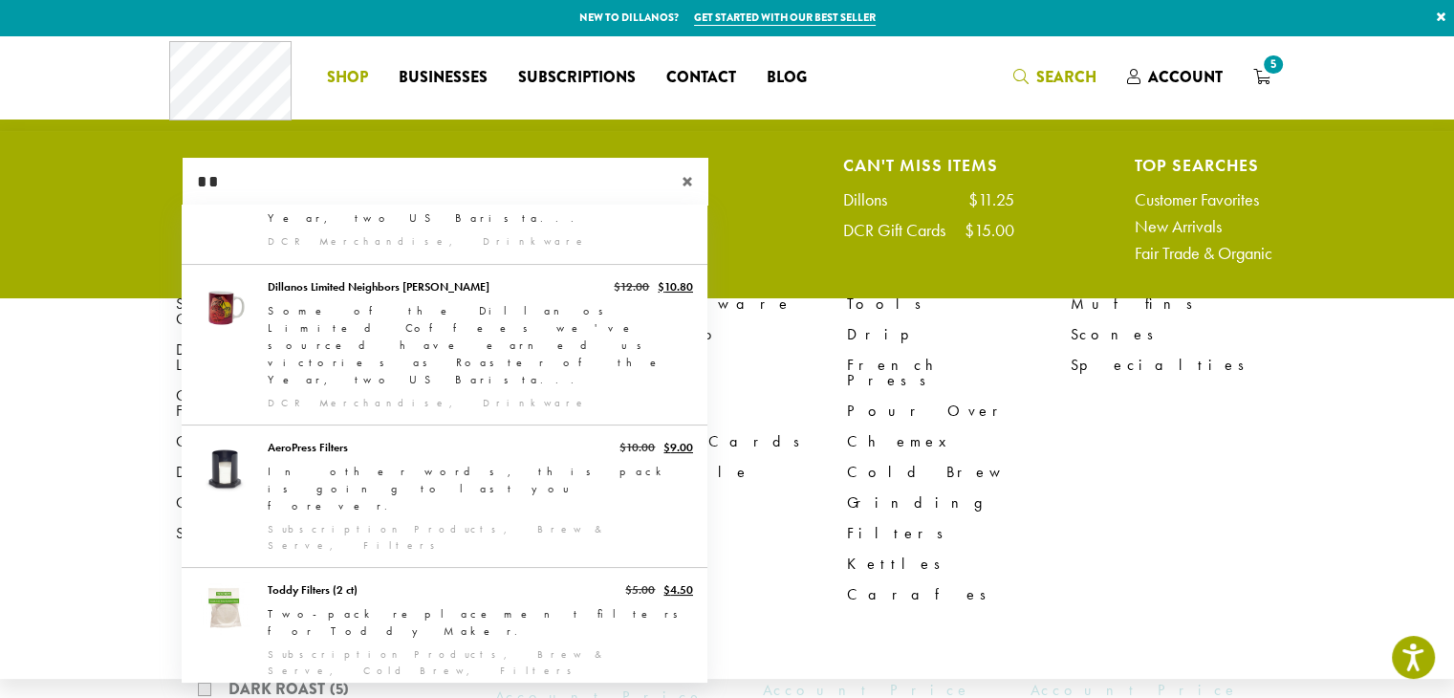
type input "**"
click at [344, 80] on span "Shop" at bounding box center [347, 78] width 41 height 24
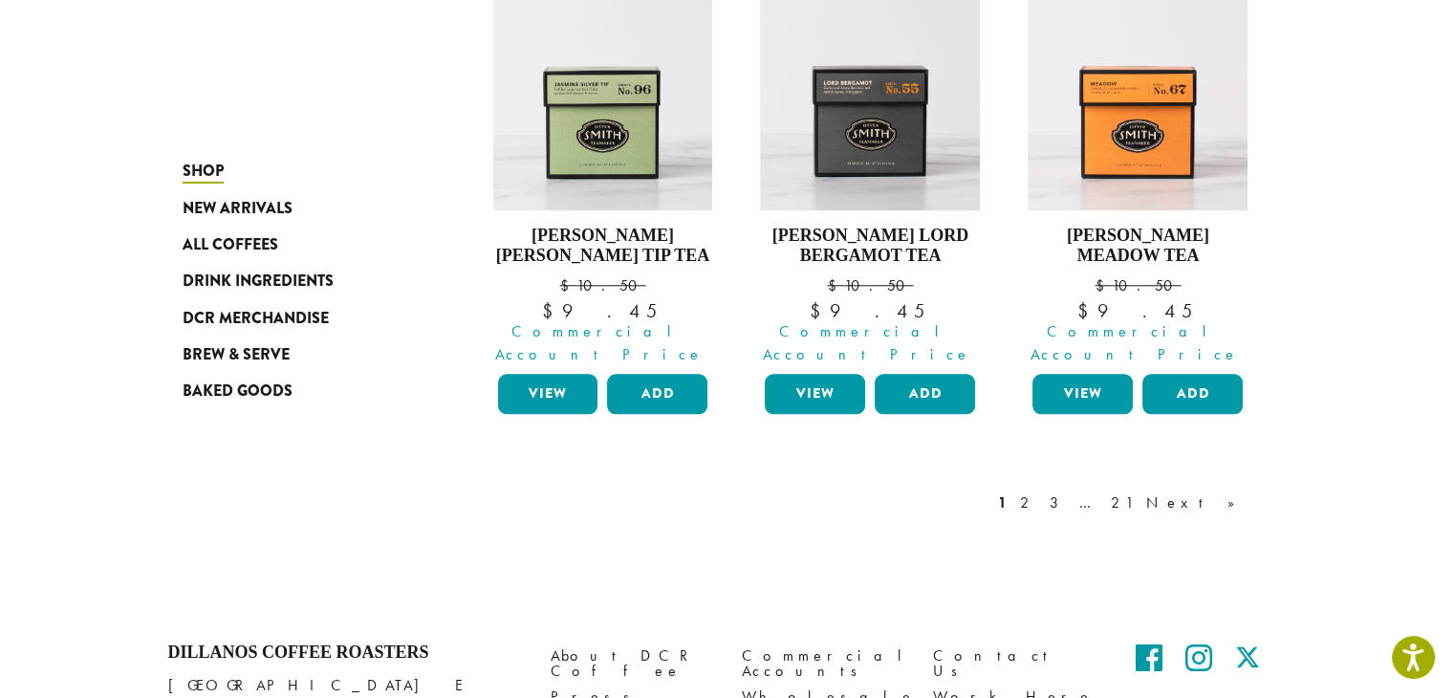
scroll to position [1816, 0]
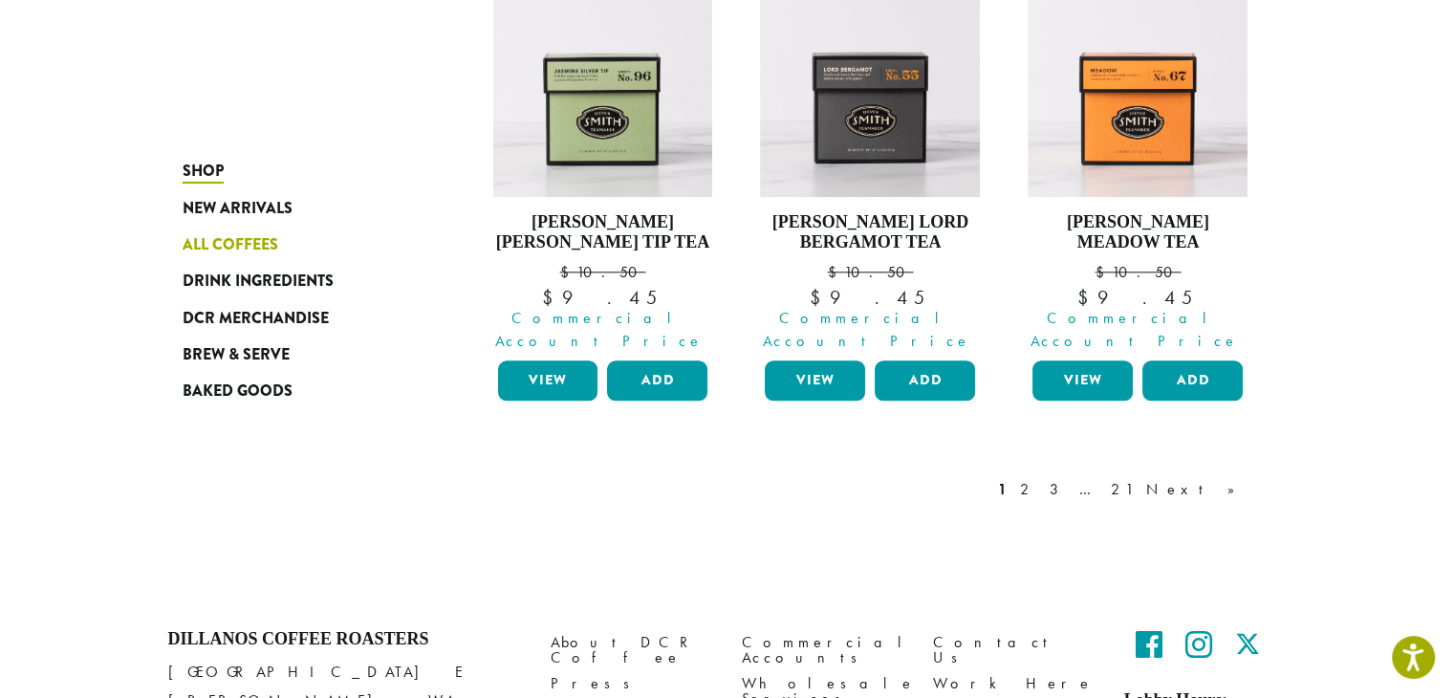
click at [232, 240] on span "All Coffees" at bounding box center [231, 245] width 96 height 24
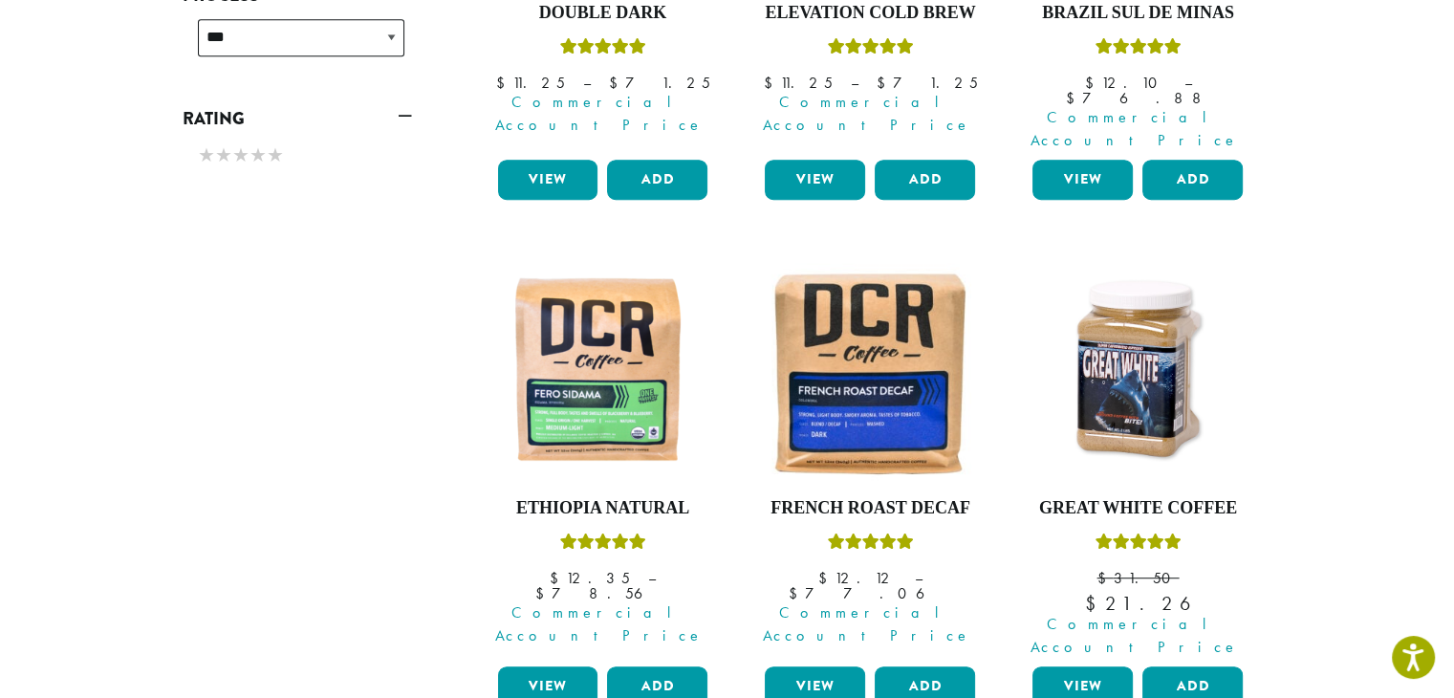
scroll to position [1625, 0]
